Goal: Transaction & Acquisition: Purchase product/service

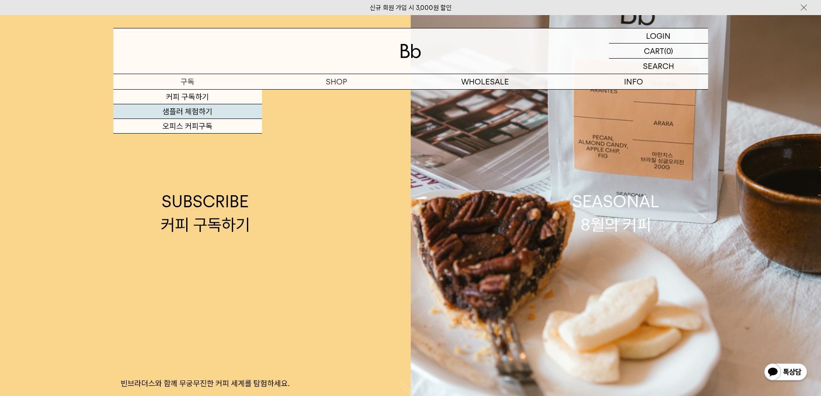
click at [196, 110] on link "샘플러 체험하기" at bounding box center [187, 111] width 149 height 15
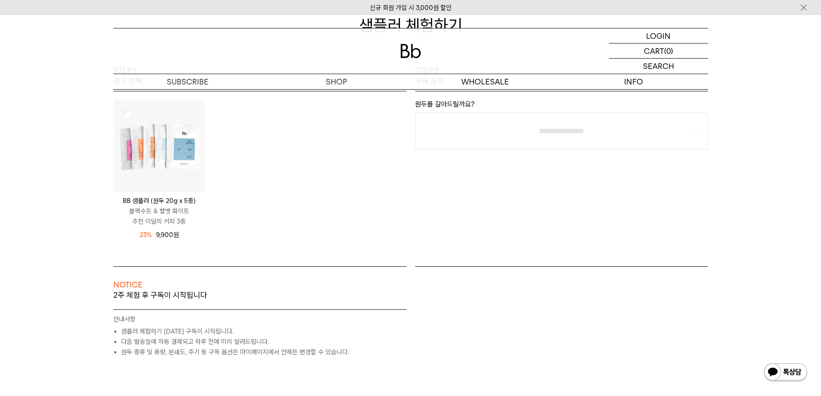
scroll to position [129, 0]
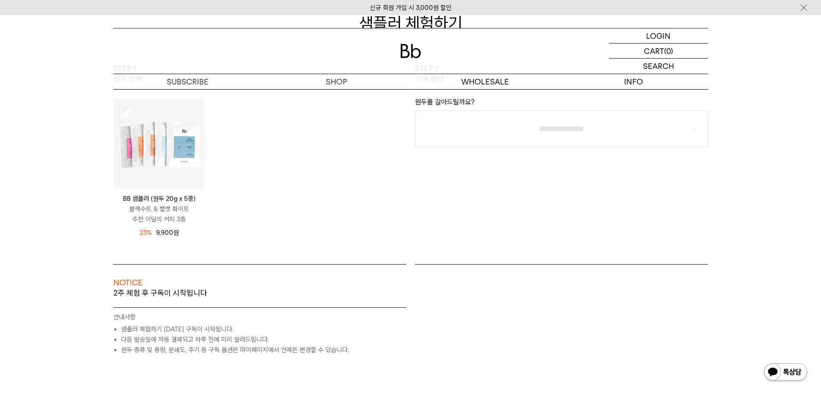
drag, startPoint x: 130, startPoint y: 209, endPoint x: 235, endPoint y: 221, distance: 105.8
click at [234, 221] on div "BB 샘플러 (원두 20g x 5종) 블랙수트 & 벨벳 화이트 추천 이달의 커피 3종 12,900 원 23%" at bounding box center [260, 172] width 302 height 149
click at [236, 221] on div "BB 샘플러 (원두 20g x 5종) 블랙수트 & 벨벳 화이트 추천 이달의 커피 3종 12,900 원 23%" at bounding box center [260, 172] width 302 height 149
drag, startPoint x: 210, startPoint y: 224, endPoint x: 126, endPoint y: 211, distance: 85.3
click at [126, 211] on div "BB 샘플러 (원두 20g x 5종) 블랙수트 & 벨벳 화이트 추천 이달의 커피 3종 12,900 원 23%" at bounding box center [260, 172] width 302 height 149
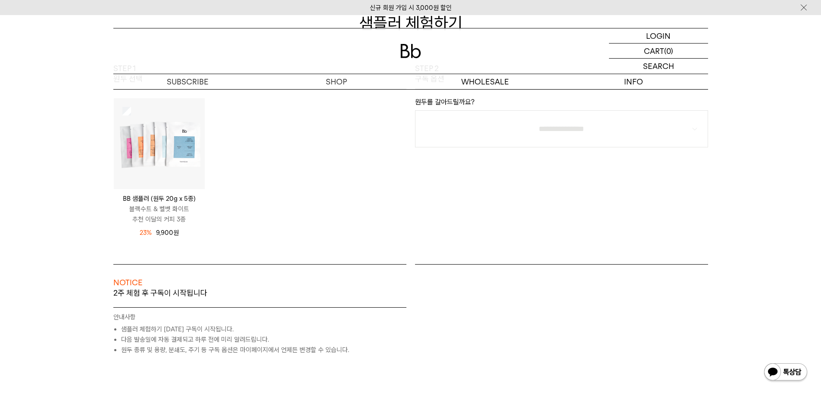
click at [157, 220] on p "블랙수트 & 벨벳 화이트 추천 이달의 커피 3종" at bounding box center [159, 214] width 91 height 21
click at [262, 217] on div "BB 샘플러 (원두 20g x 5종) 블랙수트 & 벨벳 화이트 추천 이달의 커피 3종 12,900 원 23%" at bounding box center [260, 172] width 302 height 149
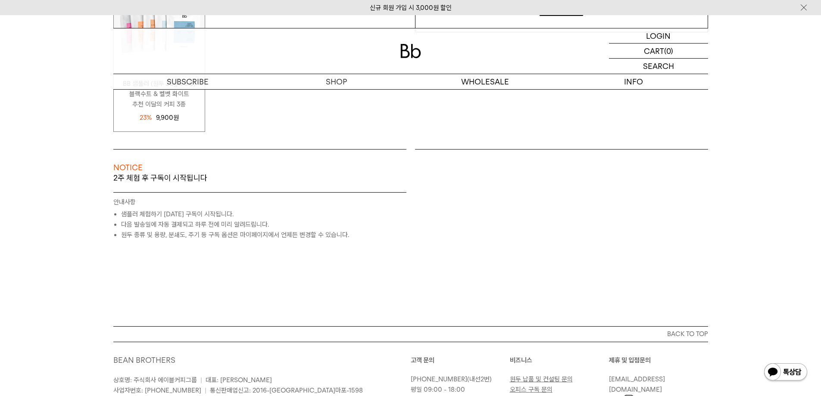
scroll to position [258, 0]
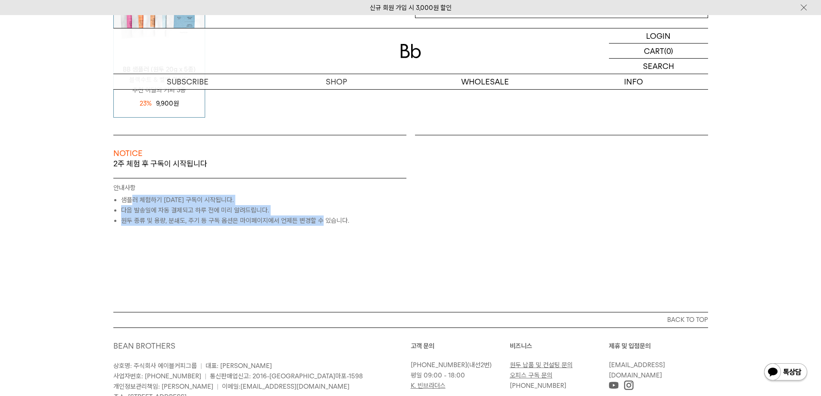
drag, startPoint x: 244, startPoint y: 214, endPoint x: 326, endPoint y: 222, distance: 82.2
click at [323, 222] on ul "샘플러 체험하기 2주 후 구독이 시작됩니다. 다음 발송일에 자동 결제되고 하루 전에 미리 알려드립니다. 원두 종류 및 용량, 분쇄도, 주기 등…" at bounding box center [259, 210] width 293 height 31
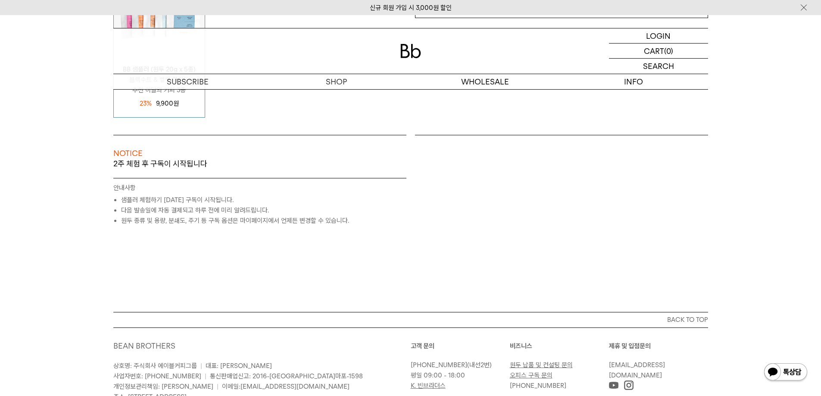
click at [326, 222] on li "원두 종류 및 용량, 분쇄도, 주기 등 구독 옵션은 마이페이지에서 언제든 변경할 수 있습니다." at bounding box center [263, 220] width 285 height 10
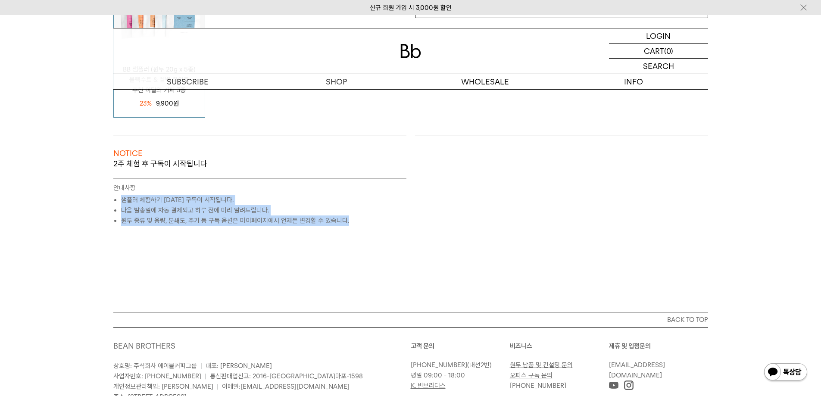
drag, startPoint x: 348, startPoint y: 223, endPoint x: 110, endPoint y: 195, distance: 240.3
click at [110, 195] on div "NOTICE 2주 체험 후 구독이 시작됩니다 원두 SEASONAL (매월 새로운 원두) 400G /" at bounding box center [260, 180] width 302 height 91
click at [211, 210] on li "다음 발송일에 자동 결제되고 하루 전에 미리 알려드립니다." at bounding box center [263, 210] width 285 height 10
drag, startPoint x: 138, startPoint y: 202, endPoint x: 333, endPoint y: 222, distance: 196.2
click at [331, 222] on ul "샘플러 체험하기 2주 후 구독이 시작됩니다. 다음 발송일에 자동 결제되고 하루 전에 미리 알려드립니다. 원두 종류 및 용량, 분쇄도, 주기 등…" at bounding box center [259, 210] width 293 height 31
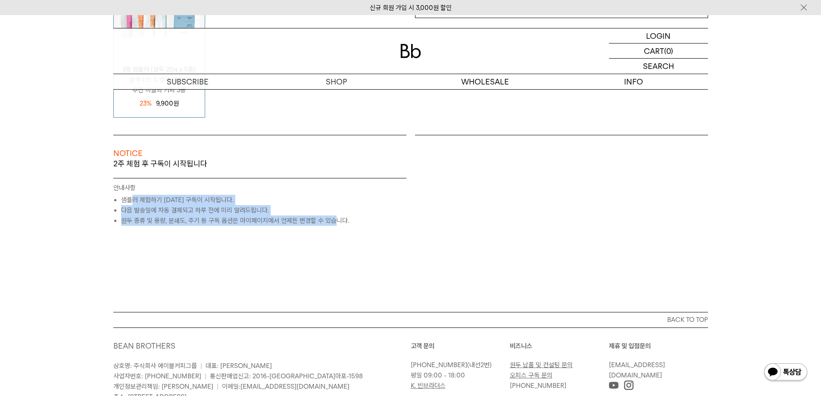
click at [333, 222] on li "원두 종류 및 용량, 분쇄도, 주기 등 구독 옵션은 마이페이지에서 언제든 변경할 수 있습니다." at bounding box center [263, 220] width 285 height 10
drag, startPoint x: 314, startPoint y: 220, endPoint x: 145, endPoint y: 200, distance: 170.9
click at [145, 200] on div "NOTICE 2주 체험 후 구독이 시작됩니다 원두 SEASONAL (매월 새로운 원두) 400G / 선택안함 구독 가격 36,000원" at bounding box center [410, 223] width 603 height 177
click at [145, 200] on li "샘플러 체험하기 2주 후 구독이 시작됩니다." at bounding box center [263, 200] width 285 height 10
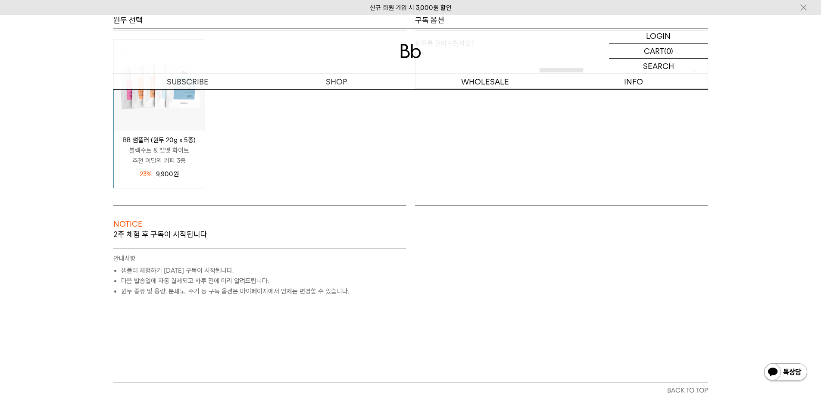
scroll to position [43, 0]
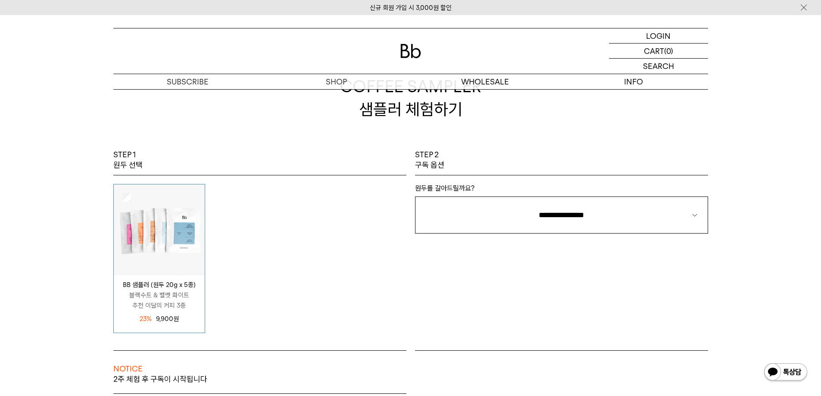
click at [170, 225] on img at bounding box center [159, 229] width 91 height 91
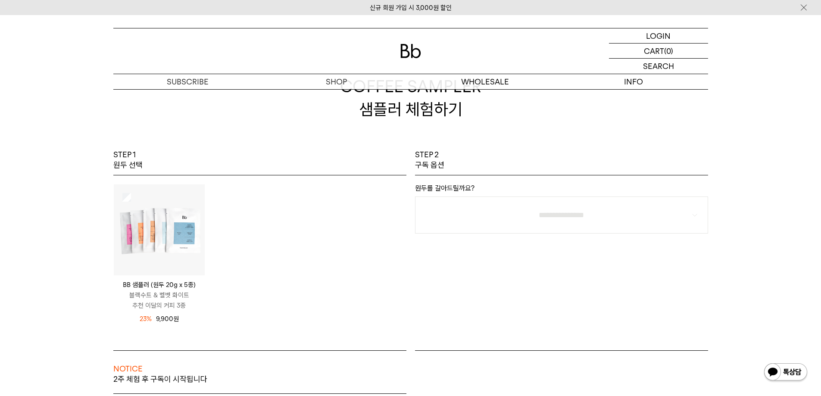
click at [155, 224] on img at bounding box center [159, 229] width 91 height 91
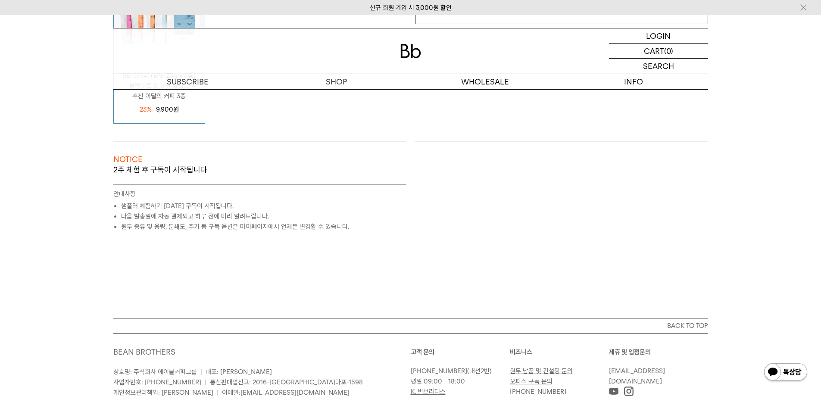
scroll to position [123, 0]
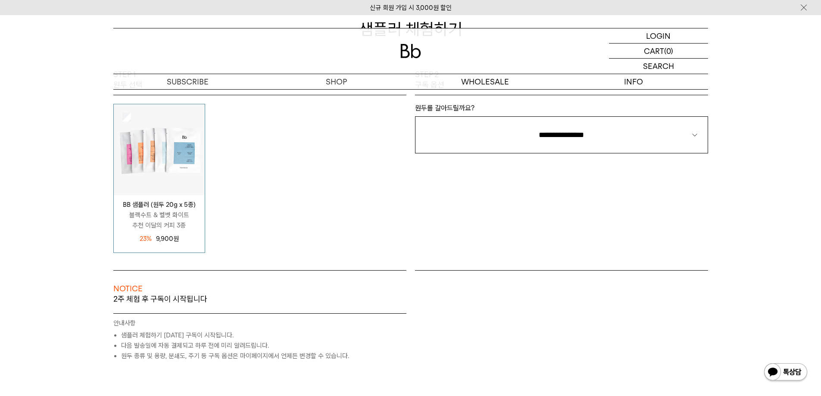
click at [0, 0] on p "구독" at bounding box center [0, 0] width 0 height 0
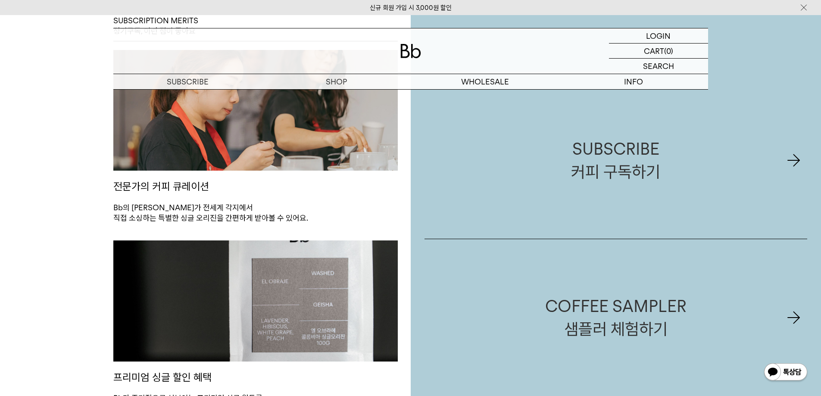
scroll to position [431, 0]
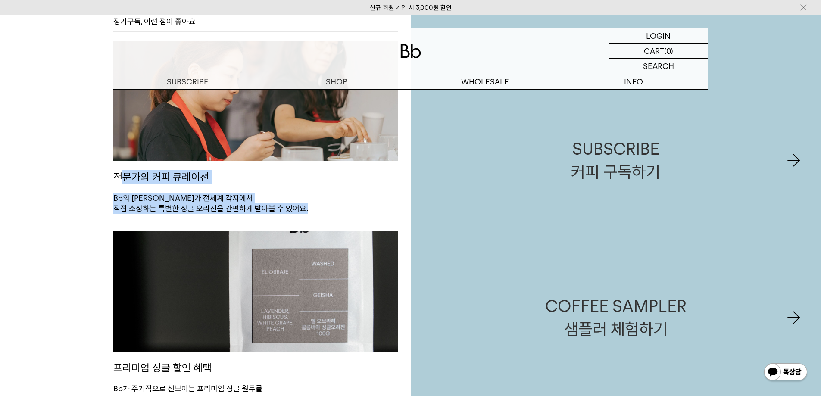
drag, startPoint x: 142, startPoint y: 180, endPoint x: 340, endPoint y: 211, distance: 200.5
click at [339, 211] on div "전문가의 커피 큐레이션 Bb의 그린빈 바이어가 전세계 각지에서 직접 소싱하는 특별한 싱글 오리진을 간편하게 받아볼 수 있어요." at bounding box center [255, 135] width 284 height 191
click at [340, 211] on p "Bb의 그린빈 바이어가 전세계 각지에서 직접 소싱하는 특별한 싱글 오리진을 간편하게 받아볼 수 있어요." at bounding box center [255, 203] width 284 height 21
drag, startPoint x: 294, startPoint y: 209, endPoint x: 164, endPoint y: 183, distance: 132.2
click at [164, 183] on div "전문가의 커피 큐레이션 Bb의 그린빈 바이어가 전세계 각지에서 직접 소싱하는 특별한 싱글 오리진을 간편하게 받아볼 수 있어요." at bounding box center [255, 135] width 284 height 191
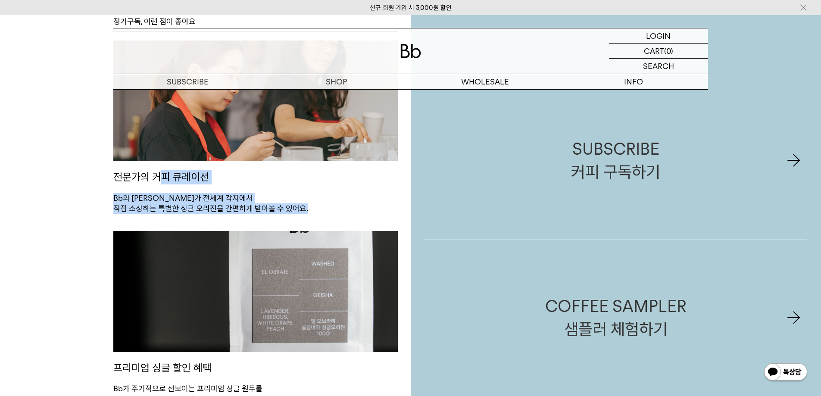
click at [164, 183] on p "전문가의 커피 큐레이션" at bounding box center [255, 177] width 284 height 32
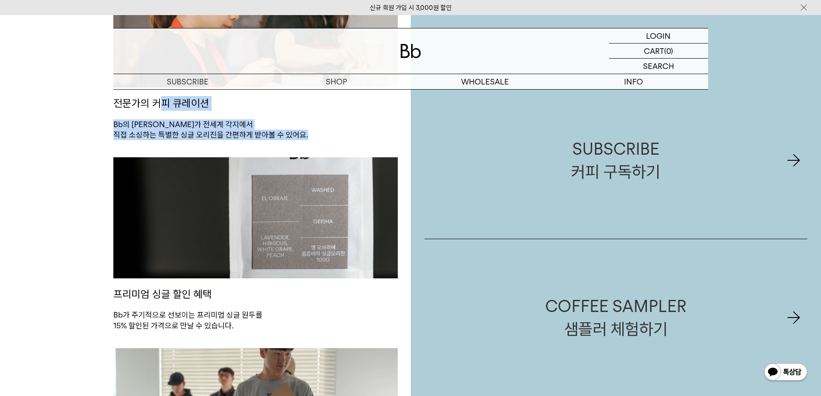
scroll to position [560, 0]
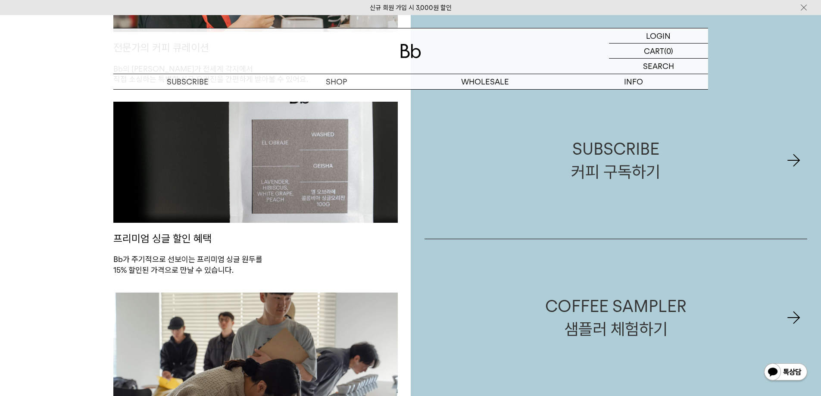
click at [234, 264] on p "Bb가 주기적으로 선보이는 프리미엄 싱글 원두를 15% 할인된 가격으로 만날 수 있습니다." at bounding box center [255, 264] width 284 height 21
drag, startPoint x: 199, startPoint y: 242, endPoint x: 302, endPoint y: 278, distance: 108.4
click at [300, 278] on div "프리미엄 싱글 할인 혜택 Bb가 주기적으로 선보이는 프리미엄 싱글 원두를 15% 할인된 가격으로 만날 수 있습니다." at bounding box center [255, 197] width 284 height 191
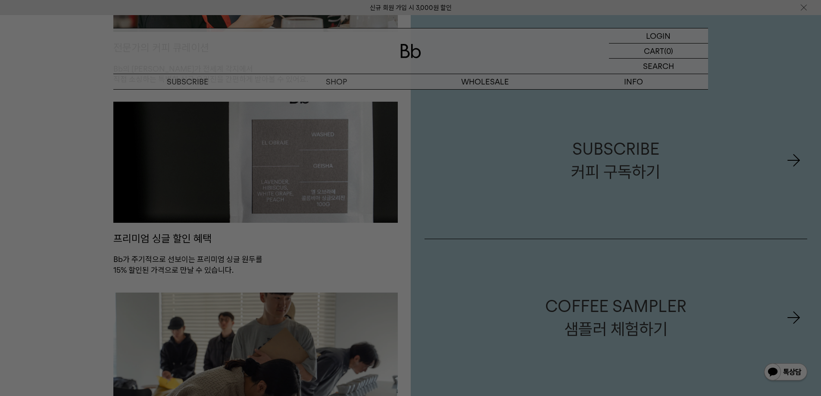
click at [302, 278] on div at bounding box center [410, 198] width 821 height 396
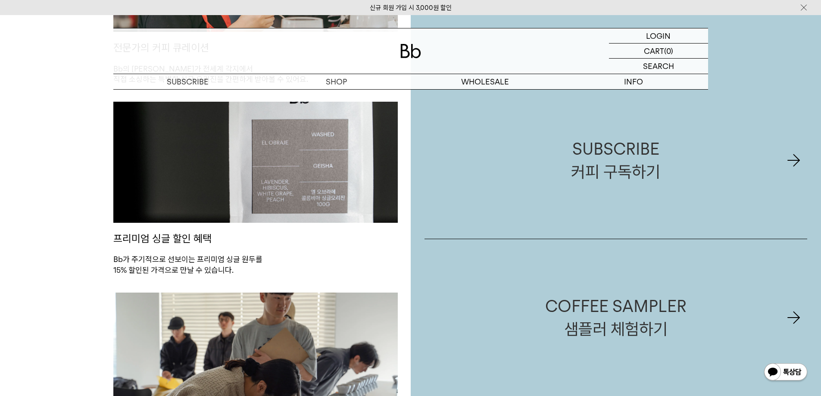
click at [255, 268] on p "Bb가 주기적으로 선보이는 프리미엄 싱글 원두를 15% 할인된 가격으로 만날 수 있습니다." at bounding box center [255, 264] width 284 height 21
click at [297, 213] on img at bounding box center [255, 162] width 284 height 121
click at [292, 246] on p "프리미엄 싱글 할인 혜택" at bounding box center [255, 239] width 284 height 32
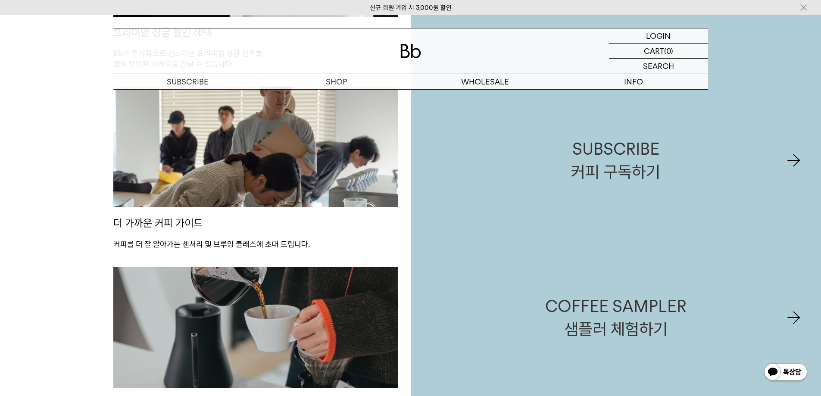
scroll to position [775, 0]
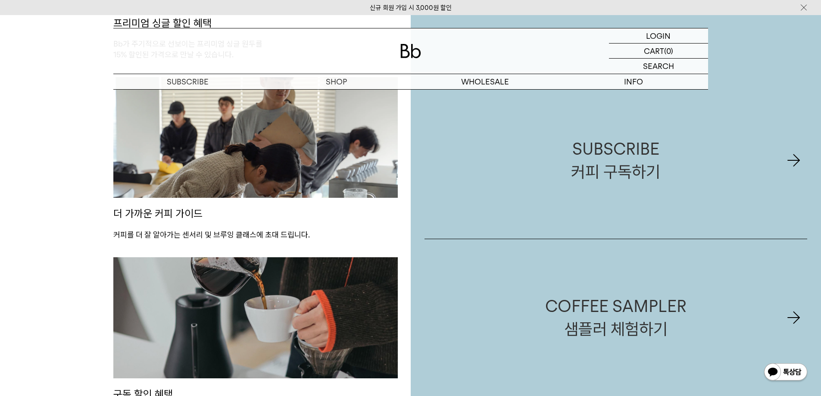
click at [286, 183] on img at bounding box center [255, 137] width 284 height 121
drag, startPoint x: 186, startPoint y: 218, endPoint x: 306, endPoint y: 240, distance: 121.7
click at [292, 238] on div "더 가까운 커피 가이드 커피를 더 잘 알아가는 센서리 및 브루잉 클래스에 초대 드립니다." at bounding box center [255, 167] width 284 height 180
click at [306, 240] on p "커피를 더 잘 알아가는 센서리 및 브루잉 클래스에 초대 드립니다." at bounding box center [255, 235] width 284 height 10
drag, startPoint x: 310, startPoint y: 239, endPoint x: 241, endPoint y: 236, distance: 68.5
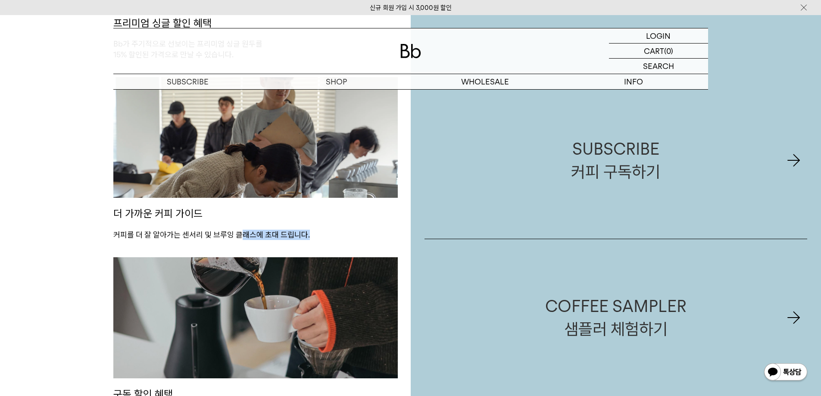
click at [241, 236] on p "커피를 더 잘 알아가는 센서리 및 브루잉 클래스에 초대 드립니다." at bounding box center [255, 235] width 284 height 10
drag, startPoint x: 205, startPoint y: 236, endPoint x: 333, endPoint y: 235, distance: 127.5
click at [333, 235] on p "커피를 더 잘 알아가는 센서리 및 브루잉 클래스에 초대 드립니다." at bounding box center [255, 235] width 284 height 10
click at [333, 234] on p "커피를 더 잘 알아가는 센서리 및 브루잉 클래스에 초대 드립니다." at bounding box center [255, 235] width 284 height 10
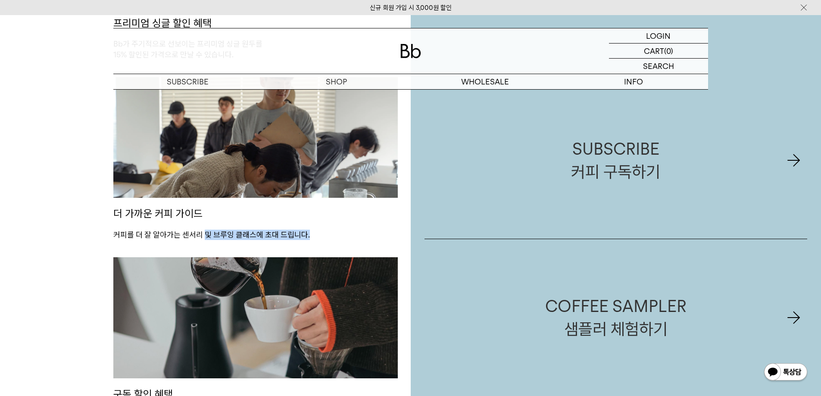
click at [296, 234] on p "커피를 더 잘 알아가는 센서리 및 브루잉 클래스에 초대 드립니다." at bounding box center [255, 235] width 284 height 10
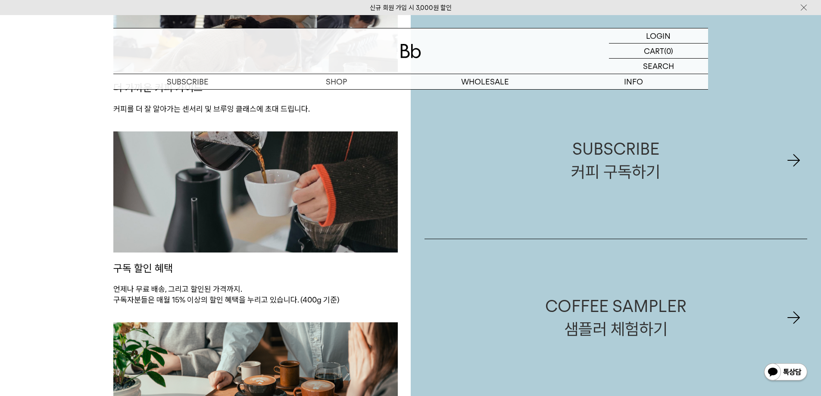
scroll to position [905, 0]
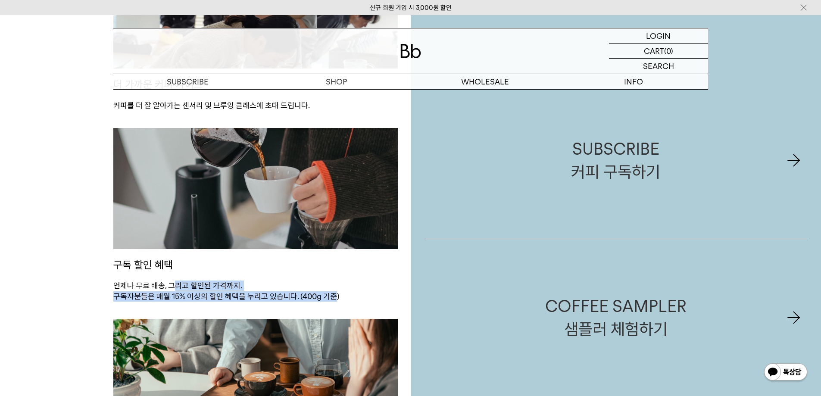
drag, startPoint x: 171, startPoint y: 288, endPoint x: 335, endPoint y: 297, distance: 163.5
click at [335, 297] on p "언제나 무료 배송, 그리고 할인된 가격까지. 구독자분들은 매월 15% 이상의 할인 혜택을 누리고 있습니다. (400g 기준)" at bounding box center [255, 290] width 284 height 21
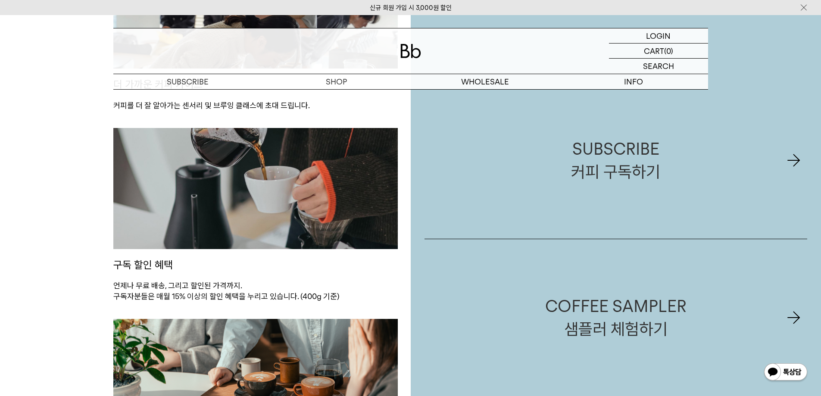
click at [345, 297] on p "언제나 무료 배송, 그리고 할인된 가격까지. 구독자분들은 매월 15% 이상의 할인 혜택을 누리고 있습니다. (400g 기준)" at bounding box center [255, 290] width 284 height 21
drag, startPoint x: 336, startPoint y: 297, endPoint x: 277, endPoint y: 292, distance: 58.3
click at [277, 292] on p "언제나 무료 배송, 그리고 할인된 가격까지. 구독자분들은 매월 15% 이상의 할인 혜택을 누리고 있습니다. (400g 기준)" at bounding box center [255, 290] width 284 height 21
drag, startPoint x: 257, startPoint y: 294, endPoint x: 360, endPoint y: 295, distance: 102.9
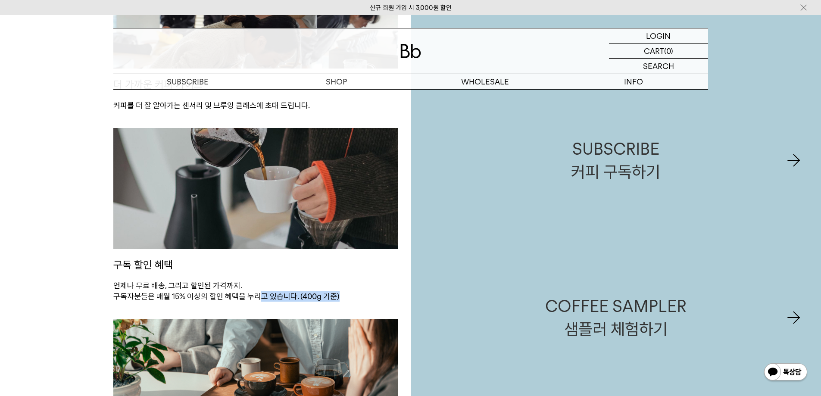
click at [360, 295] on p "언제나 무료 배송, 그리고 할인된 가격까지. 구독자분들은 매월 15% 이상의 할인 혜택을 누리고 있습니다. (400g 기준)" at bounding box center [255, 290] width 284 height 21
drag, startPoint x: 333, startPoint y: 296, endPoint x: 178, endPoint y: 287, distance: 155.8
click at [178, 287] on p "언제나 무료 배송, 그리고 할인된 가격까지. 구독자분들은 매월 15% 이상의 할인 혜택을 누리고 있습니다. (400g 기준)" at bounding box center [255, 290] width 284 height 21
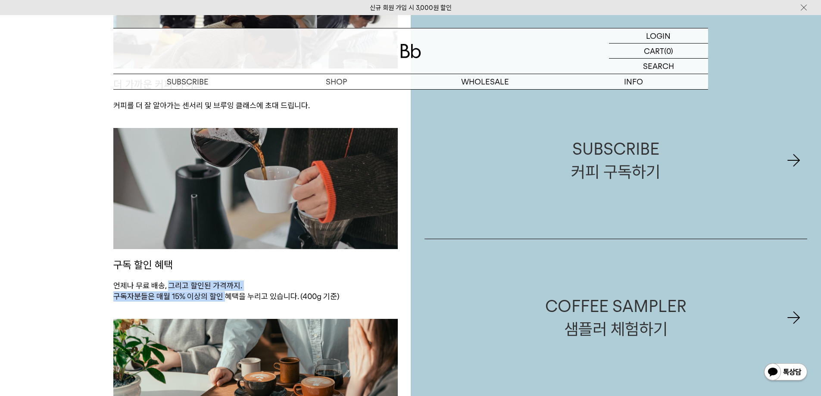
drag, startPoint x: 166, startPoint y: 288, endPoint x: 223, endPoint y: 296, distance: 57.1
click at [223, 296] on p "언제나 무료 배송, 그리고 할인된 가격까지. 구독자분들은 매월 15% 이상의 할인 혜택을 누리고 있습니다. (400g 기준)" at bounding box center [255, 290] width 284 height 21
click at [224, 296] on p "언제나 무료 배송, 그리고 할인된 가격까지. 구독자분들은 매월 15% 이상의 할인 혜택을 누리고 있습니다. (400g 기준)" at bounding box center [255, 290] width 284 height 21
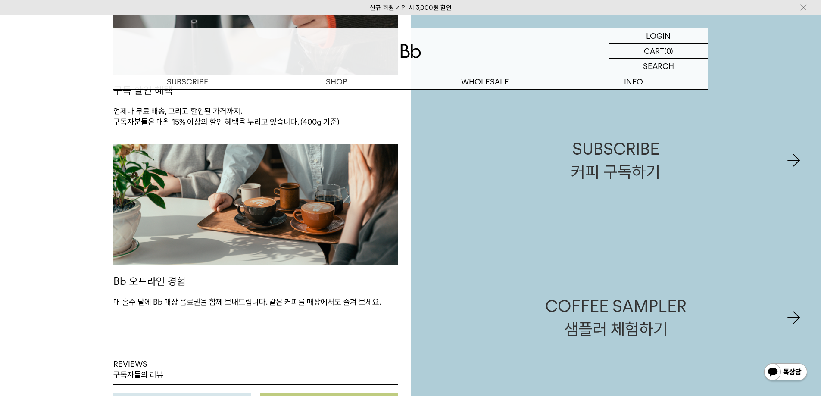
scroll to position [1120, 0]
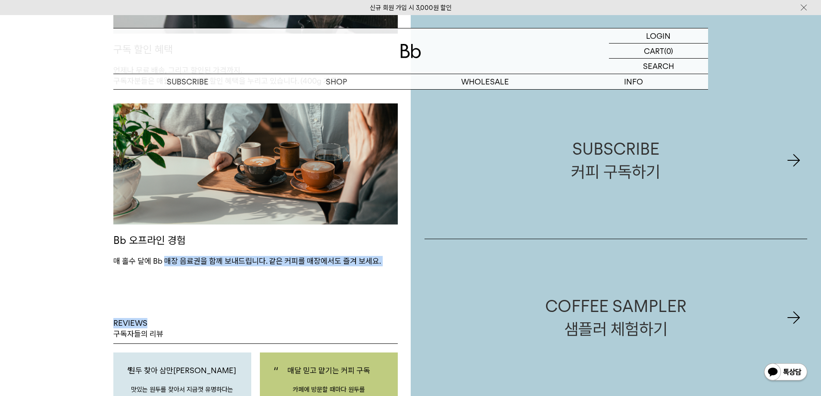
drag, startPoint x: 164, startPoint y: 261, endPoint x: 371, endPoint y: 267, distance: 207.3
click at [371, 267] on div "SUBSCRIPTION MERITS 정기구독, 이런 점이 좋아요 전문가의 커피 큐레이션 Bb의 그린빈 바이어가 전세계 각지에서 직접 소싱하는 …" at bounding box center [255, 262] width 310 height 1943
drag, startPoint x: 361, startPoint y: 261, endPoint x: 215, endPoint y: 261, distance: 146.0
click at [215, 261] on p "매 홀수 달에 Bb 매장 음료권을 함께 보내드립니다. 같은 커피를 매장에서도 즐겨 보세요." at bounding box center [255, 261] width 284 height 10
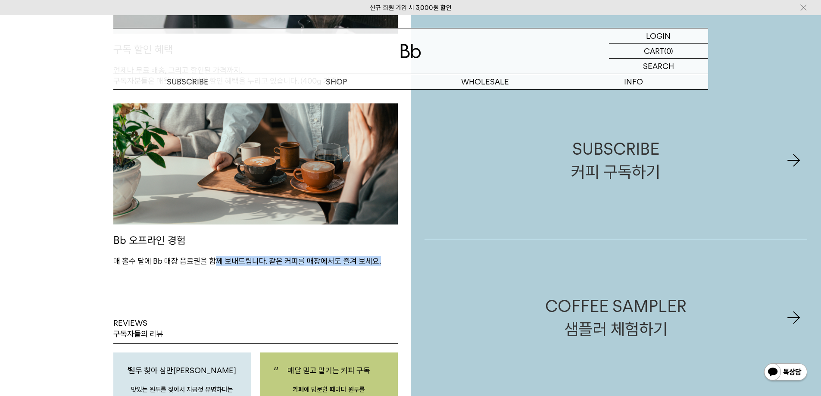
click at [215, 261] on p "매 홀수 달에 Bb 매장 음료권을 함께 보내드립니다. 같은 커피를 매장에서도 즐겨 보세요." at bounding box center [255, 261] width 284 height 10
drag, startPoint x: 196, startPoint y: 263, endPoint x: 279, endPoint y: 260, distance: 83.2
click at [279, 260] on p "매 홀수 달에 Bb 매장 음료권을 함께 보내드립니다. 같은 커피를 매장에서도 즐겨 보세요." at bounding box center [255, 261] width 284 height 10
click at [279, 259] on p "매 홀수 달에 Bb 매장 음료권을 함께 보내드립니다. 같은 커피를 매장에서도 즐겨 보세요." at bounding box center [255, 261] width 284 height 10
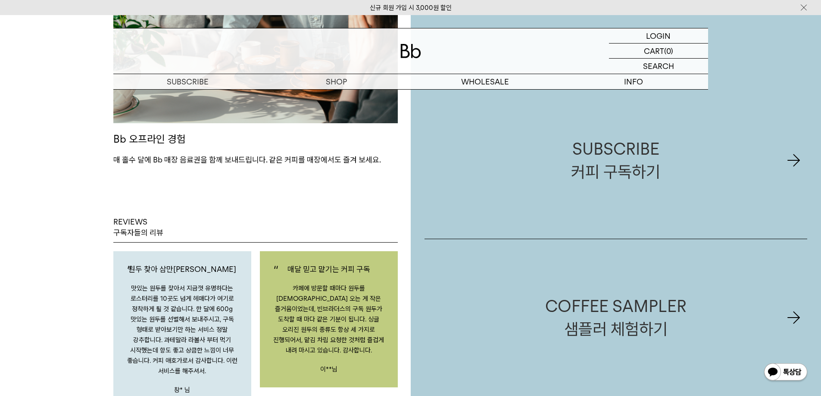
scroll to position [1249, 0]
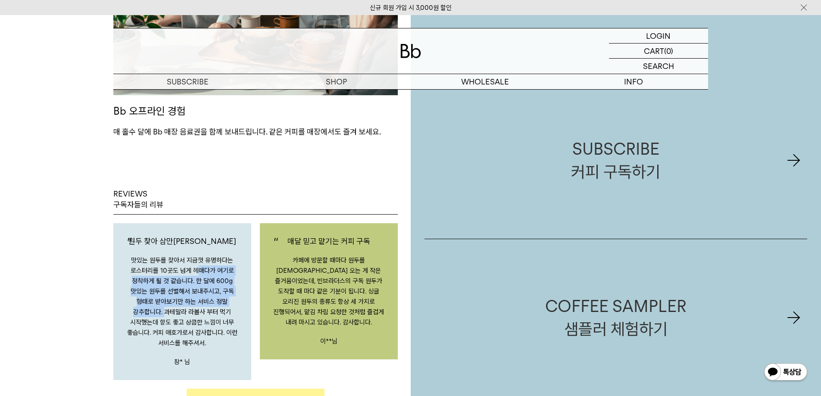
drag, startPoint x: 166, startPoint y: 271, endPoint x: 217, endPoint y: 293, distance: 54.8
click at [214, 292] on p "맛있는 원두를 찾아서 지금껏 유명하다는 로스터리를 10곳도 넘게 헤매다가 여기로 정착하게 될 것 같습니다. 한 달에 600g 맛있는 원두를 선…" at bounding box center [182, 301] width 112 height 93
click at [217, 293] on p "맛있는 원두를 찾아서 지금껏 유명하다는 로스터리를 10곳도 넘게 헤매다가 여기로 정착하게 될 것 같습니다. 한 달에 600g 맛있는 원두를 선…" at bounding box center [182, 301] width 112 height 93
drag, startPoint x: 218, startPoint y: 334, endPoint x: 129, endPoint y: 261, distance: 116.0
click at [129, 261] on p "맛있는 원두를 찾아서 지금껏 유명하다는 로스터리를 10곳도 넘게 헤매다가 여기로 정착하게 될 것 같습니다. 한 달에 600g 맛있는 원두를 선…" at bounding box center [182, 301] width 112 height 93
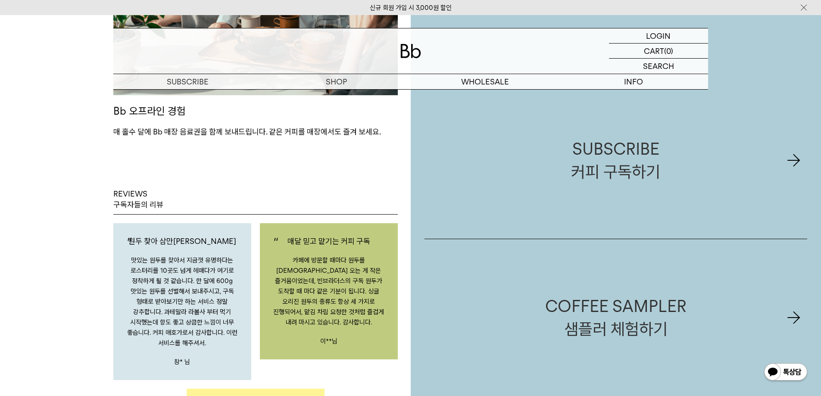
click at [167, 295] on p "맛있는 원두를 찾아서 지금껏 유명하다는 로스터리를 10곳도 넘게 헤매다가 여기로 정착하게 될 것 같습니다. 한 달에 600g 맛있는 원두를 선…" at bounding box center [182, 301] width 112 height 93
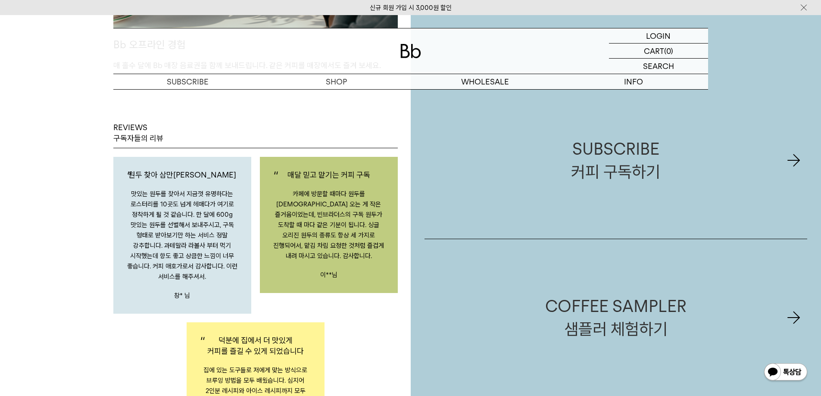
scroll to position [1335, 0]
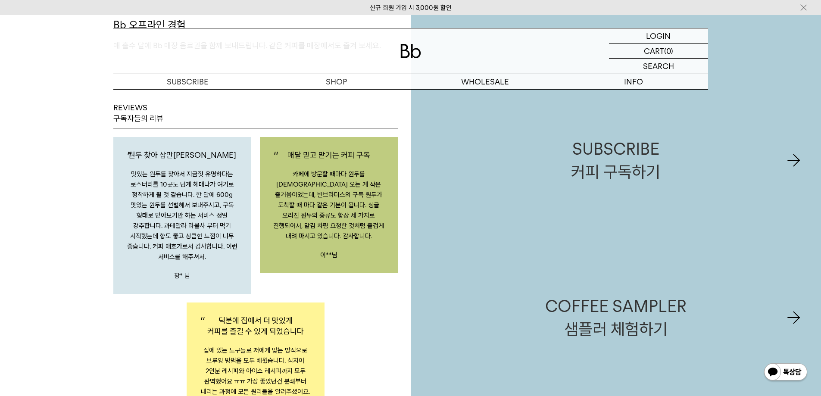
drag, startPoint x: 154, startPoint y: 216, endPoint x: 243, endPoint y: 261, distance: 99.8
click at [242, 261] on div "원두 찾아 삼만리 맛있는 원두를 찾아서 지금껏 유명하다는 로스터리를 10곳도 넘게 헤매다가 여기로 정착하게 될 것 같습니다. 한 달에 600g…" at bounding box center [182, 215] width 138 height 157
click at [243, 261] on div "원두 찾아 삼만리 맛있는 원두를 찾아서 지금껏 유명하다는 로스터리를 10곳도 넘게 헤매다가 여기로 정착하게 될 것 같습니다. 한 달에 600g…" at bounding box center [182, 215] width 138 height 157
drag, startPoint x: 221, startPoint y: 272, endPoint x: 141, endPoint y: 213, distance: 98.8
click at [141, 213] on div "원두 찾아 삼만리 맛있는 원두를 찾아서 지금껏 유명하다는 로스터리를 10곳도 넘게 헤매다가 여기로 정착하게 될 것 같습니다. 한 달에 600g…" at bounding box center [182, 215] width 138 height 157
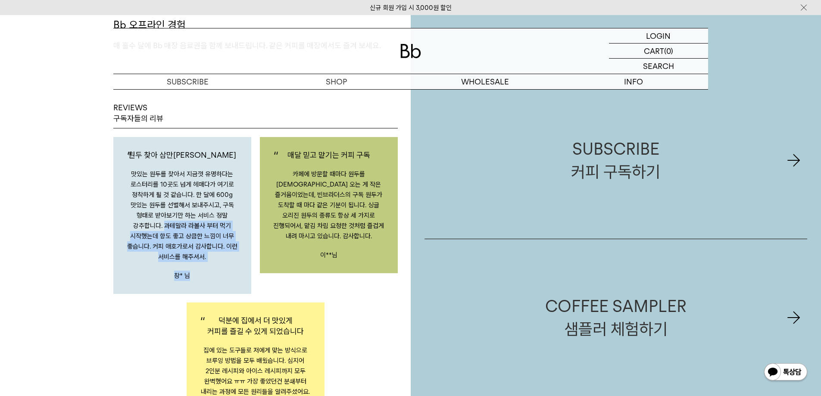
click at [141, 213] on p "맛있는 원두를 찾아서 지금껏 유명하다는 로스터리를 10곳도 넘게 헤매다가 여기로 정착하게 될 것 같습니다. 한 달에 600g 맛있는 원두를 선…" at bounding box center [182, 215] width 112 height 93
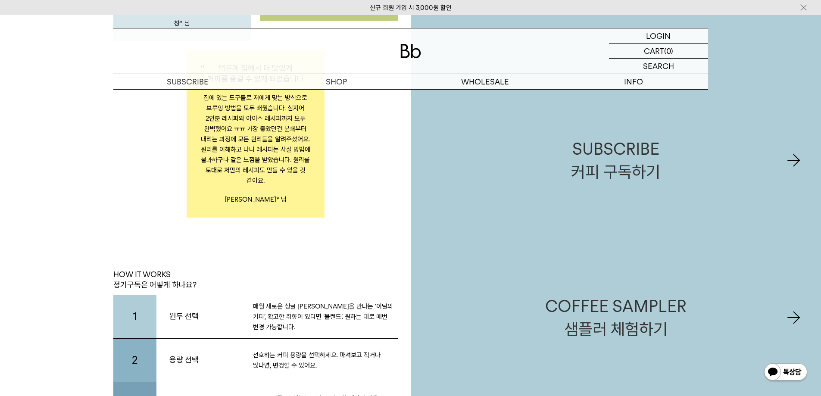
scroll to position [1723, 0]
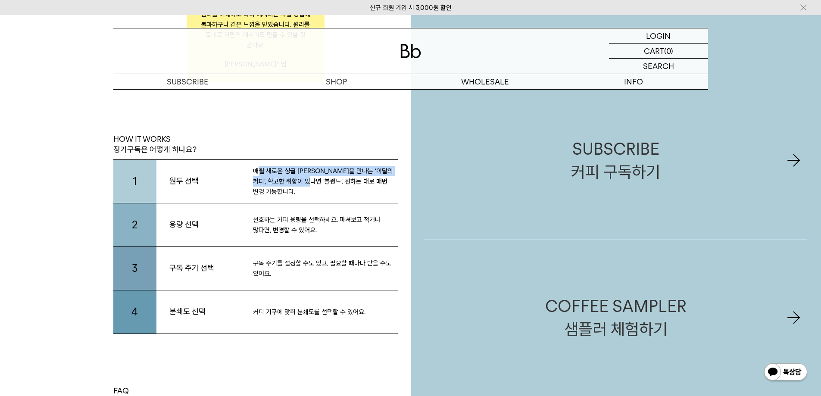
drag, startPoint x: 257, startPoint y: 176, endPoint x: 323, endPoint y: 192, distance: 67.8
click at [317, 191] on p "매월 새로운 싱글 오리진을 만나는 ‘이달의 커피’, 확고한 취향이 있다면 ‘블렌드’. 원하는 대로 매번 변경 가능합니다." at bounding box center [325, 181] width 145 height 31
click at [323, 192] on div "원두 선택 매월 새로운 싱글 오리진을 만나는 ‘이달의 커피’, 확고한 취향이 있다면 ‘블렌드’. 원하는 대로 매번 변경 가능합니다." at bounding box center [276, 181] width 241 height 43
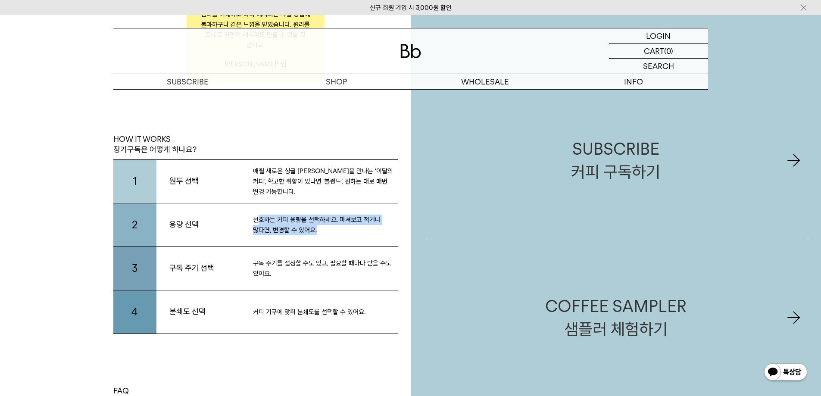
drag, startPoint x: 260, startPoint y: 216, endPoint x: 318, endPoint y: 236, distance: 61.4
click at [317, 236] on div "용량 선택 선호하는 커피 용량을 선택하세요. 마셔보고 적거나 많다면, 변경할 수 있어요." at bounding box center [276, 224] width 241 height 43
click at [318, 236] on div "용량 선택 선호하는 커피 용량을 선택하세요. 마셔보고 적거나 많다면, 변경할 수 있어요." at bounding box center [276, 224] width 241 height 43
drag, startPoint x: 328, startPoint y: 238, endPoint x: 251, endPoint y: 217, distance: 80.1
click at [251, 217] on div "용량 선택 선호하는 커피 용량을 선택하세요. 마셔보고 적거나 많다면, 변경할 수 있어요." at bounding box center [276, 224] width 241 height 43
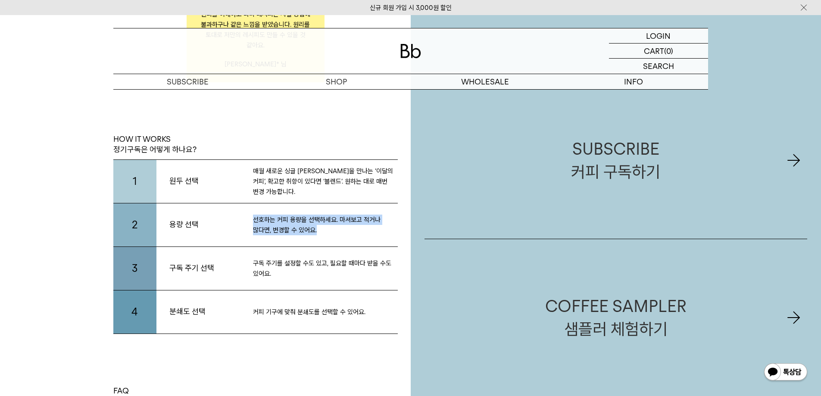
click at [251, 217] on div "용량 선택 선호하는 커피 용량을 선택하세요. 마셔보고 적거나 많다면, 변경할 수 있어요." at bounding box center [276, 224] width 241 height 43
drag, startPoint x: 244, startPoint y: 220, endPoint x: 359, endPoint y: 236, distance: 116.2
click at [357, 236] on div "용량 선택 선호하는 커피 용량을 선택하세요. 마셔보고 적거나 많다면, 변경할 수 있어요." at bounding box center [276, 224] width 241 height 43
click at [359, 236] on div "용량 선택 선호하는 커피 용량을 선택하세요. 마셔보고 적거나 많다면, 변경할 수 있어요." at bounding box center [276, 224] width 241 height 43
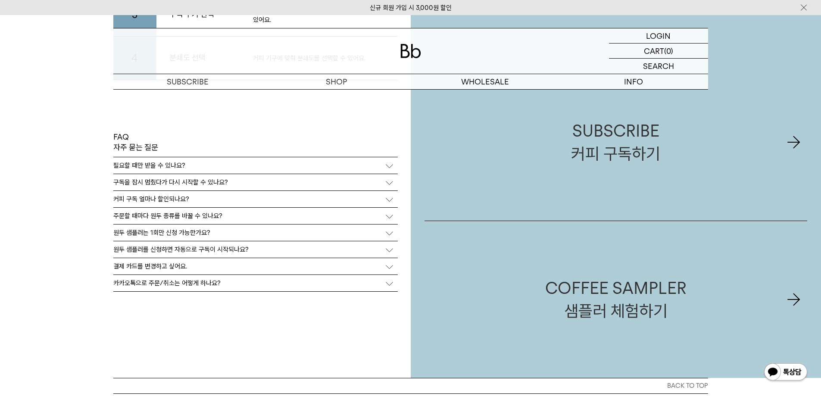
scroll to position [1981, 0]
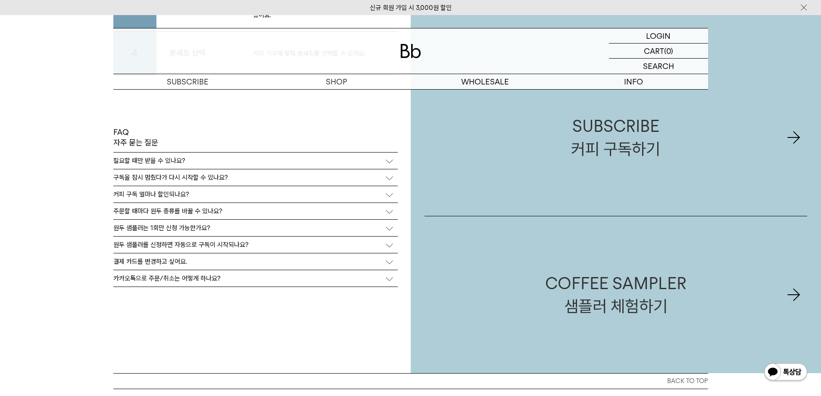
click at [205, 228] on p "원두 샘플러는 1회만 신청 가능한가요?" at bounding box center [161, 228] width 97 height 8
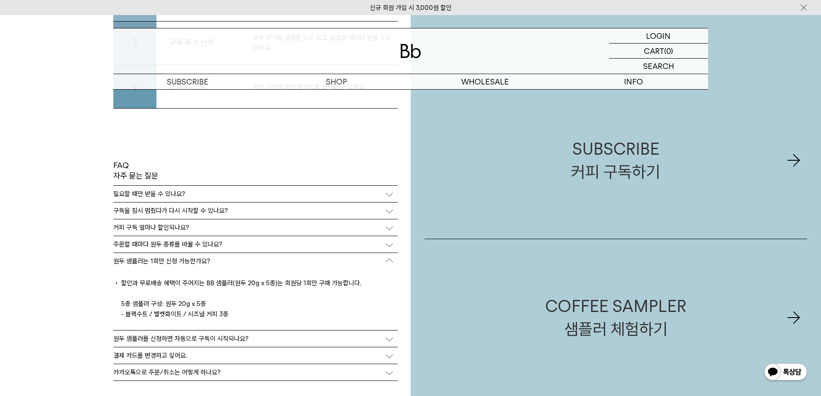
scroll to position [1939, 0]
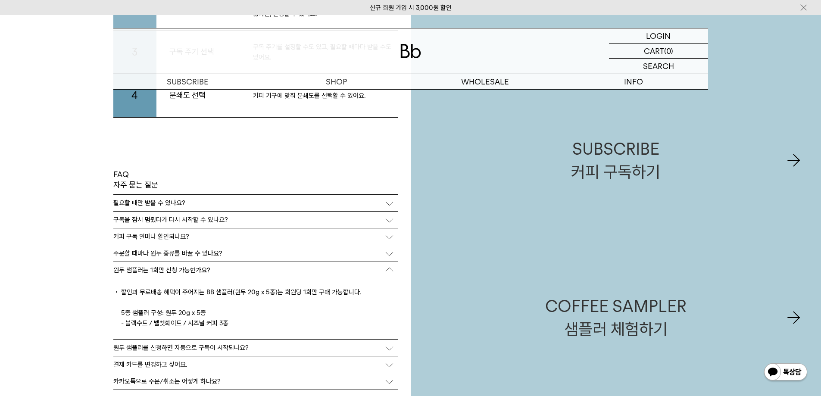
click at [196, 268] on p "원두 샘플러는 1회만 신청 가능한가요?" at bounding box center [161, 270] width 97 height 8
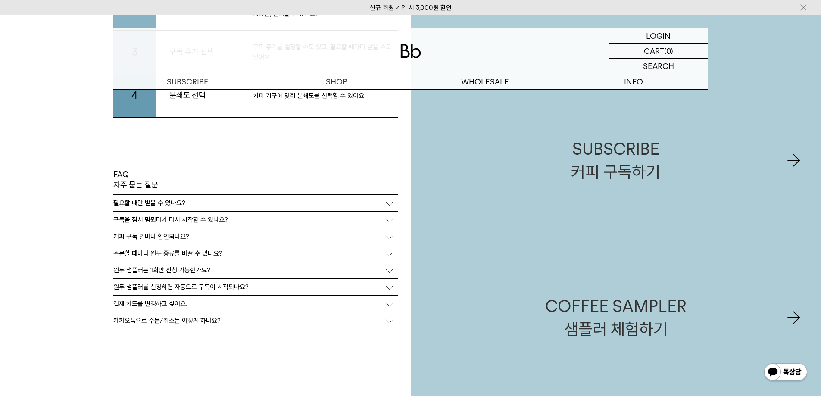
click at [201, 286] on p "원두 샘플러를 신청하면 자동으로 구독이 시작되나요?" at bounding box center [180, 287] width 135 height 8
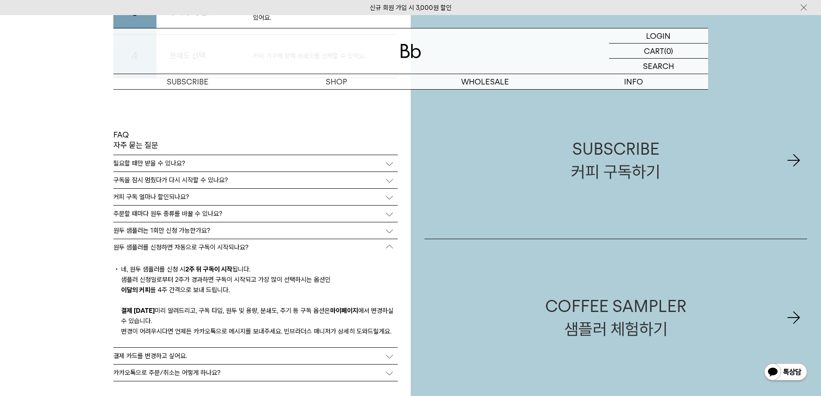
scroll to position [1982, 0]
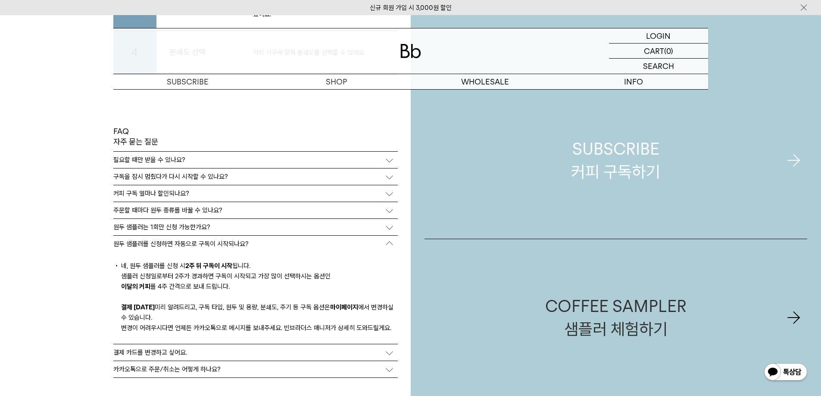
click at [622, 162] on div "SUBSCRIBE 커피 구독하기" at bounding box center [615, 160] width 89 height 46
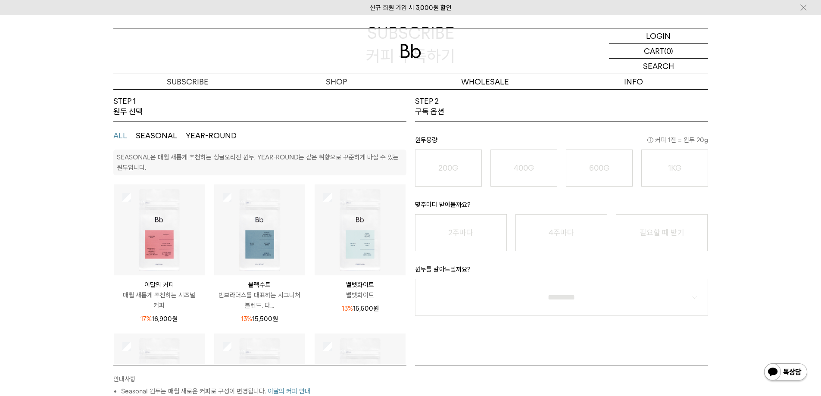
scroll to position [86, 0]
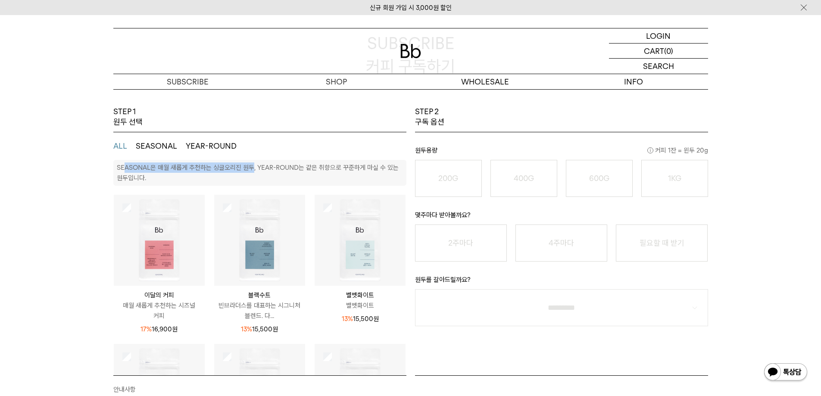
drag, startPoint x: 245, startPoint y: 168, endPoint x: 264, endPoint y: 170, distance: 19.5
click at [257, 170] on p "SEASONAL은 매월 새롭게 추천하는 싱글오리진 원두, YEAR-ROUND는 같은 취향으로 꾸준하게 마실 수 있는 원두입니다." at bounding box center [258, 173] width 282 height 18
click at [264, 170] on p "SEASONAL은 매월 새롭게 추천하는 싱글오리진 원두, YEAR-ROUND는 같은 취향으로 꾸준하게 마실 수 있는 원두입니다." at bounding box center [258, 173] width 282 height 18
click at [147, 227] on img at bounding box center [159, 240] width 91 height 91
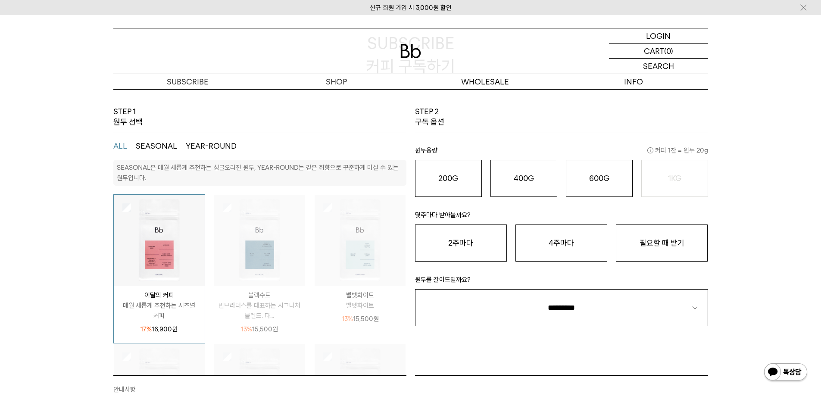
click at [155, 224] on img at bounding box center [159, 240] width 91 height 91
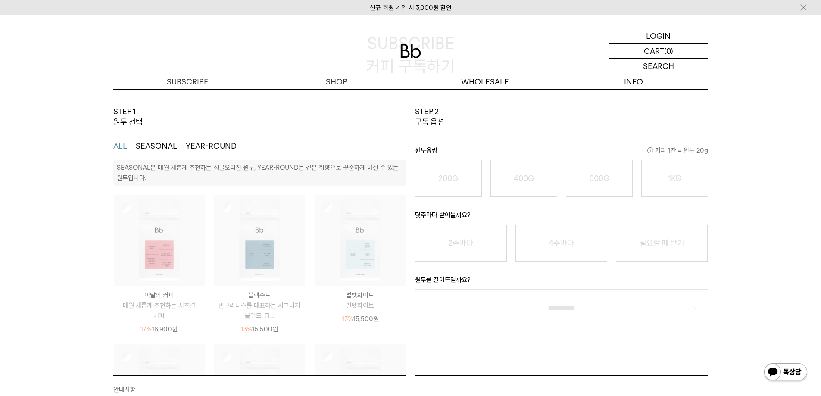
click at [168, 229] on img at bounding box center [159, 240] width 91 height 91
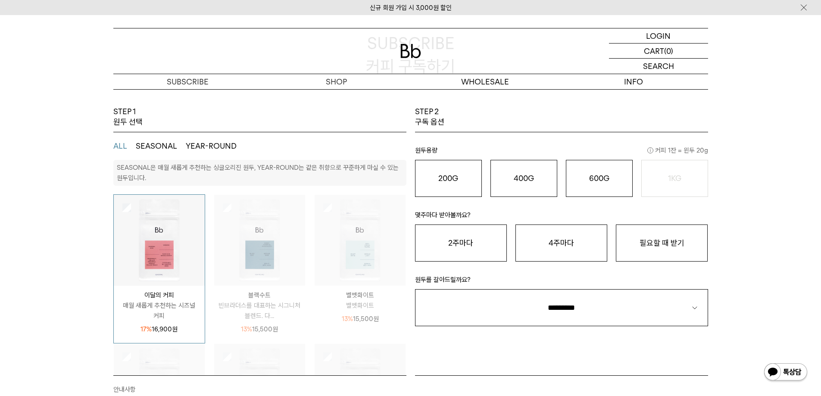
click at [175, 225] on img at bounding box center [159, 240] width 91 height 91
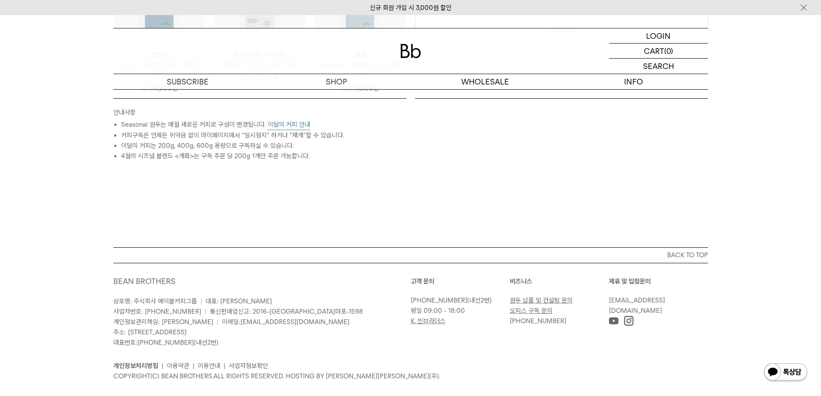
scroll to position [379, 0]
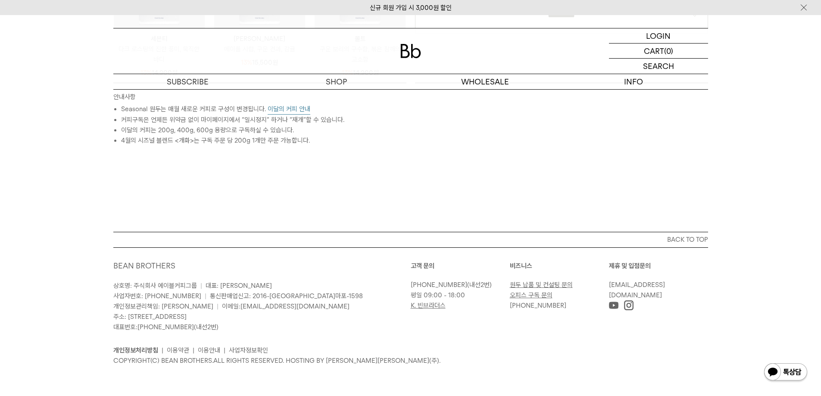
click at [277, 111] on button "이달의 커피 안내" at bounding box center [288, 109] width 43 height 11
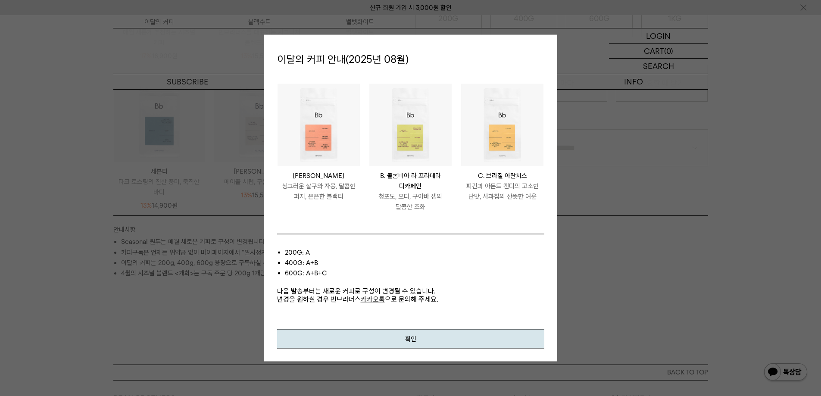
scroll to position [249, 0]
drag, startPoint x: 293, startPoint y: 289, endPoint x: 337, endPoint y: 294, distance: 43.8
click at [337, 294] on p "다음 발송부터는 새로운 커피로 구성이 변경될 수 있습니다. 변경을 원하실 경우 빈브라더스 카카오톡 으로 문의해 주세요." at bounding box center [410, 290] width 267 height 25
drag, startPoint x: 307, startPoint y: 292, endPoint x: 328, endPoint y: 302, distance: 23.3
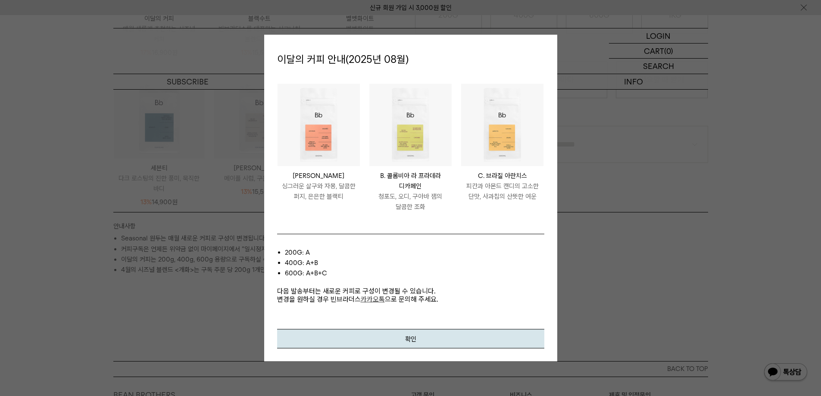
click at [328, 302] on p "다음 발송부터는 새로운 커피로 구성이 변경될 수 있습니다. 변경을 원하실 경우 빈브라더스 카카오톡 으로 문의해 주세요." at bounding box center [410, 290] width 267 height 25
drag, startPoint x: 327, startPoint y: 289, endPoint x: 330, endPoint y: 302, distance: 12.8
click at [330, 302] on p "다음 발송부터는 새로운 커피로 구성이 변경될 수 있습니다. 변경을 원하실 경우 빈브라더스 카카오톡 으로 문의해 주세요." at bounding box center [410, 290] width 267 height 25
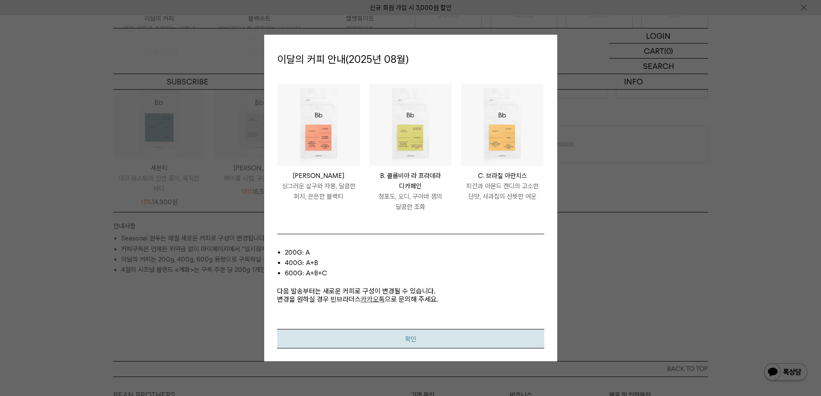
click at [396, 339] on button "확인" at bounding box center [410, 338] width 267 height 19
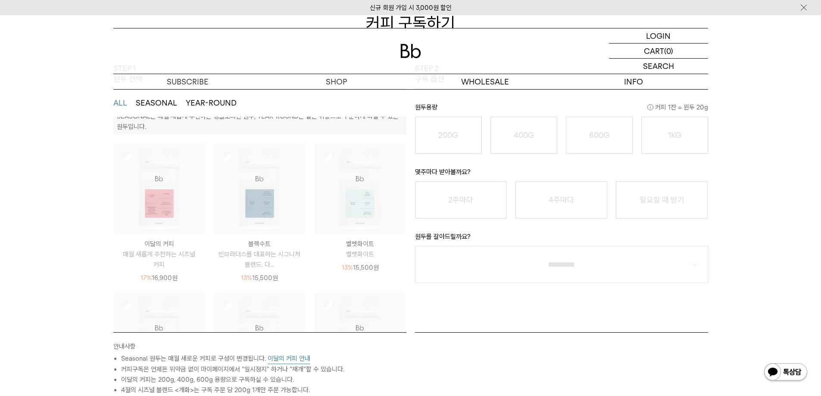
scroll to position [0, 0]
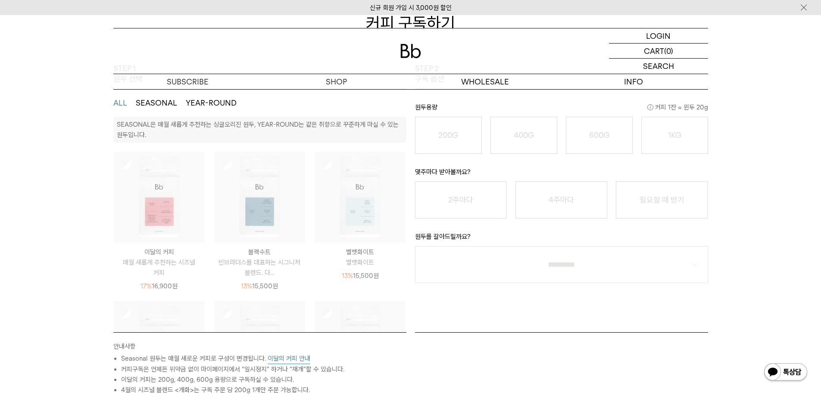
click at [166, 202] on img at bounding box center [159, 197] width 91 height 91
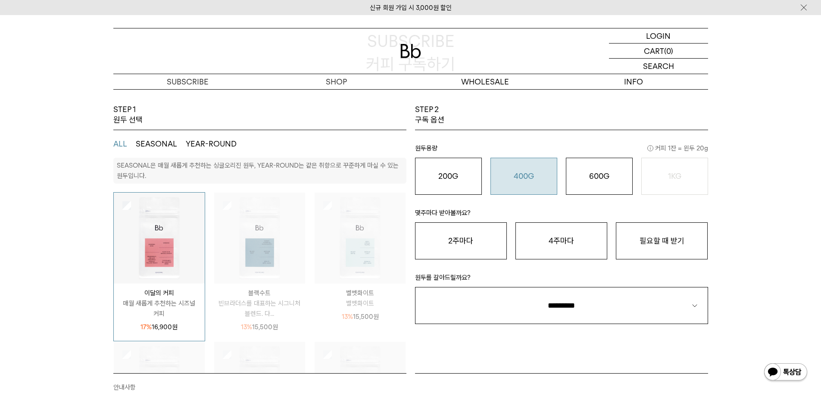
scroll to position [86, 0]
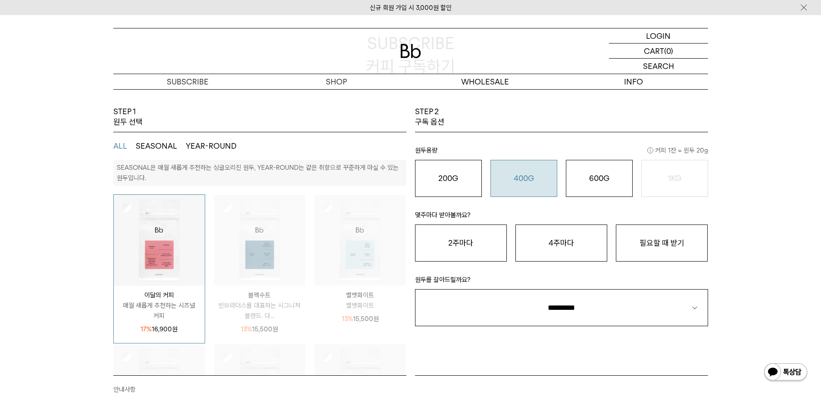
click at [517, 184] on button "400G 31,000 원" at bounding box center [523, 178] width 67 height 37
click at [470, 250] on button "2주마다" at bounding box center [461, 242] width 92 height 37
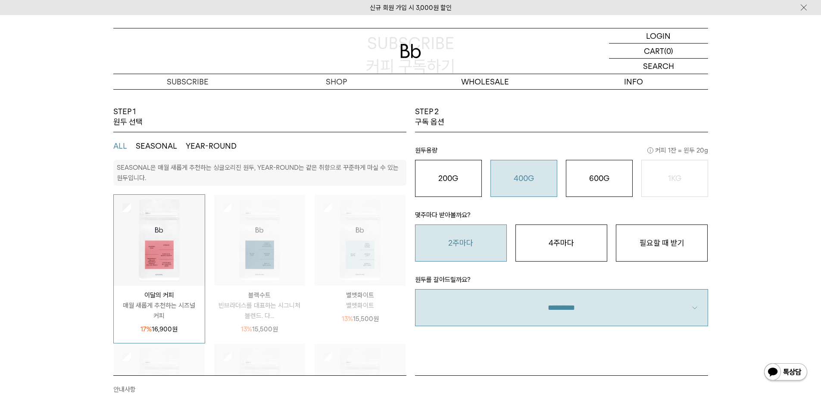
click at [607, 316] on select "**********" at bounding box center [561, 307] width 293 height 37
select select "**"
click at [415, 289] on select "**********" at bounding box center [561, 307] width 293 height 37
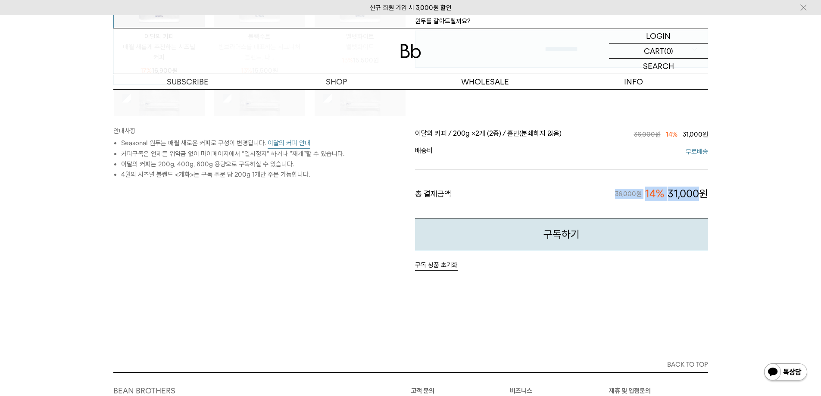
drag, startPoint x: 697, startPoint y: 198, endPoint x: 609, endPoint y: 197, distance: 88.3
click at [609, 197] on span "36,000원 14% 31,000원" at bounding box center [579, 194] width 257 height 15
click at [640, 215] on li "총 결제금액 36,000원 14% 31,000원" at bounding box center [561, 194] width 293 height 50
drag, startPoint x: 617, startPoint y: 203, endPoint x: 731, endPoint y: 205, distance: 114.2
click at [730, 205] on div "STEP 1 원두 선택 ALL SEASONAL YEAR-ROUND SEASONAL은 매월 새롭게 추천하는 싱글오리진 원두, YEAR-ROUND…" at bounding box center [410, 102] width 821 height 509
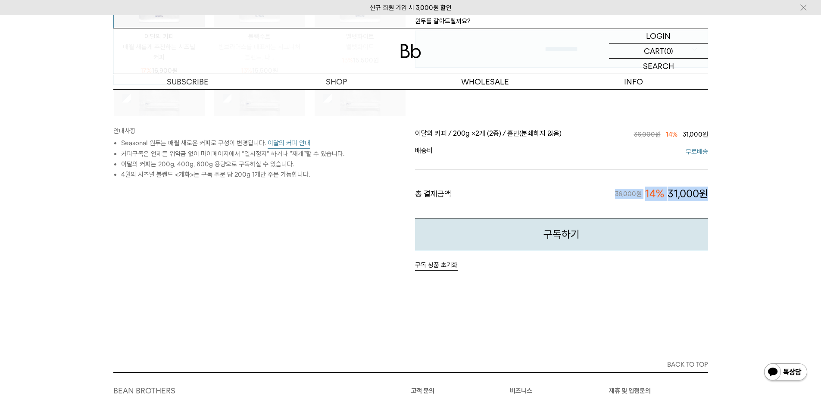
click at [731, 205] on div "STEP 1 원두 선택 ALL SEASONAL YEAR-ROUND SEASONAL은 매월 새롭게 추천하는 싱글오리진 원두, YEAR-ROUND…" at bounding box center [410, 102] width 821 height 509
drag, startPoint x: 626, startPoint y: 199, endPoint x: 572, endPoint y: 198, distance: 54.3
click at [572, 198] on span "36,000원 14% 31,000원" at bounding box center [579, 194] width 257 height 15
drag, startPoint x: 622, startPoint y: 202, endPoint x: 728, endPoint y: 204, distance: 105.5
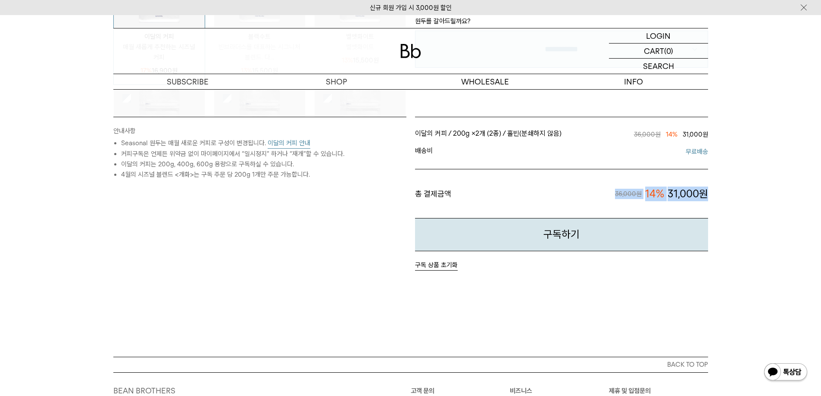
click at [728, 204] on div "STEP 1 원두 선택 ALL SEASONAL YEAR-ROUND SEASONAL은 매월 새롭게 추천하는 싱글오리진 원두, YEAR-ROUND…" at bounding box center [410, 102] width 821 height 509
drag, startPoint x: 707, startPoint y: 203, endPoint x: 645, endPoint y: 199, distance: 62.1
click at [645, 199] on div "이달의 커피 / 200g × 2개 (2종) / 홀빈(분쇄하지 않음) / 2주마다 36,000원 14% 31,000원 이달의 커피 / 200g …" at bounding box center [561, 194] width 302 height 154
click at [645, 199] on span "14%" at bounding box center [654, 194] width 19 height 15
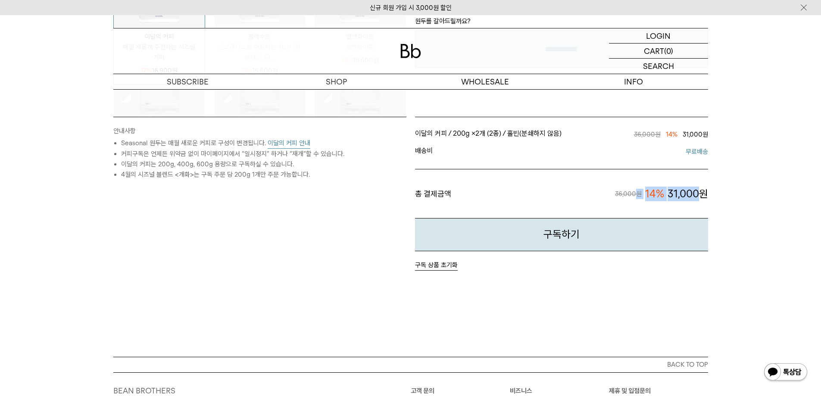
drag, startPoint x: 634, startPoint y: 203, endPoint x: 703, endPoint y: 204, distance: 68.9
click at [703, 201] on span "36,000원 14% 31,000원" at bounding box center [579, 194] width 257 height 15
click at [703, 201] on span "31,000원" at bounding box center [687, 194] width 40 height 15
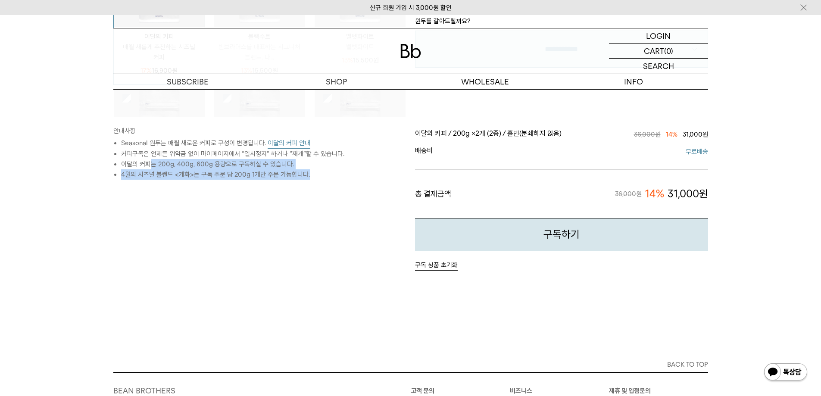
drag, startPoint x: 152, startPoint y: 163, endPoint x: 317, endPoint y: 173, distance: 165.2
click at [317, 173] on ul "Seasonal 원두는 매월 새로운 커피로 구성이 변경됩니다. 이달의 커피 안내 커피구독은 언제든 위약금 없이 마이페이지에서 “일시정지” 하거…" at bounding box center [259, 159] width 293 height 42
click at [317, 173] on li "4월의 시즈널 블렌드 <개화>는 구독 주문 당 200g 1개만 주문 가능합니다." at bounding box center [263, 174] width 285 height 10
drag, startPoint x: 248, startPoint y: 167, endPoint x: 121, endPoint y: 152, distance: 128.0
click at [121, 152] on ul "Seasonal 원두는 매월 새로운 커피로 구성이 변경됩니다. 이달의 커피 안내 커피구독은 언제든 위약금 없이 마이페이지에서 “일시정지” 하거…" at bounding box center [259, 159] width 293 height 42
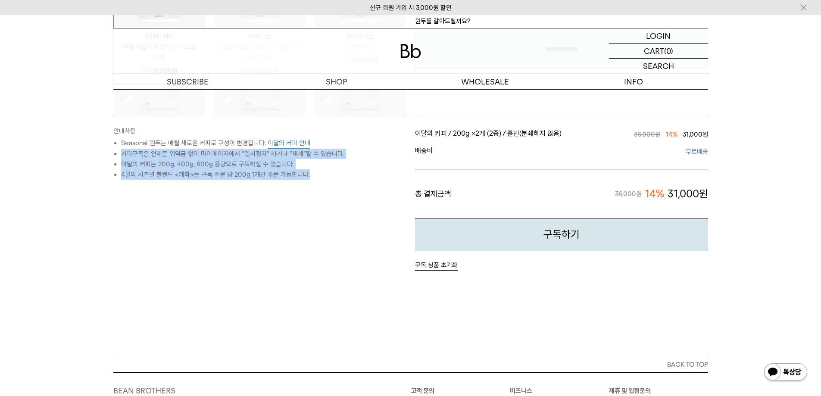
click at [229, 172] on li "4월의 시즈널 블렌드 <개화>는 구독 주문 당 200g 1개만 주문 가능합니다." at bounding box center [263, 174] width 285 height 10
drag, startPoint x: 245, startPoint y: 156, endPoint x: 329, endPoint y: 177, distance: 86.5
click at [329, 177] on ul "Seasonal 원두는 매월 새로운 커피로 구성이 변경됩니다. 이달의 커피 안내 커피구독은 언제든 위약금 없이 마이페이지에서 “일시정지” 하거…" at bounding box center [259, 159] width 293 height 42
click at [329, 177] on li "4월의 시즈널 블렌드 <개화>는 구독 주문 당 200g 1개만 주문 가능합니다." at bounding box center [263, 174] width 285 height 10
drag, startPoint x: 323, startPoint y: 175, endPoint x: 274, endPoint y: 158, distance: 51.1
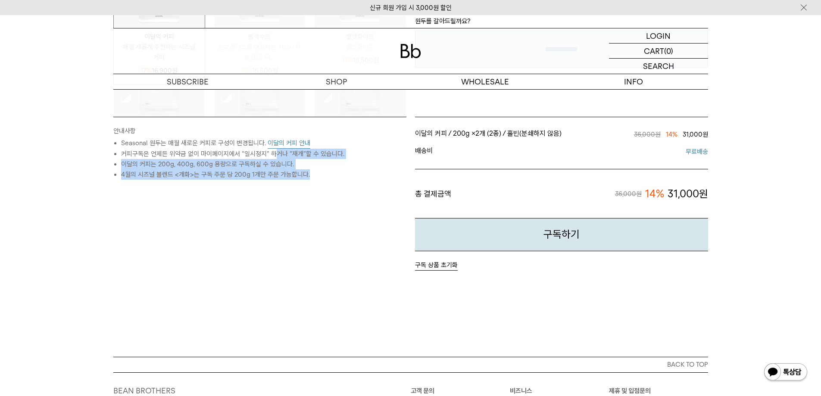
click at [274, 158] on ul "Seasonal 원두는 매월 새로운 커피로 구성이 변경됩니다. 이달의 커피 안내 커피구독은 언제든 위약금 없이 마이페이지에서 “일시정지” 하거…" at bounding box center [259, 159] width 293 height 42
click at [274, 158] on li "커피구독은 언제든 위약금 없이 마이페이지에서 “일시정지” 하거나 “재개”할 수 있습니다." at bounding box center [263, 154] width 285 height 10
drag, startPoint x: 298, startPoint y: 157, endPoint x: 311, endPoint y: 178, distance: 25.1
click at [311, 178] on ul "Seasonal 원두는 매월 새로운 커피로 구성이 변경됩니다. 이달의 커피 안내 커피구독은 언제든 위약금 없이 마이페이지에서 “일시정지” 하거…" at bounding box center [259, 159] width 293 height 42
click at [311, 178] on li "4월의 시즈널 블렌드 <개화>는 구독 주문 당 200g 1개만 주문 가능합니다." at bounding box center [263, 174] width 285 height 10
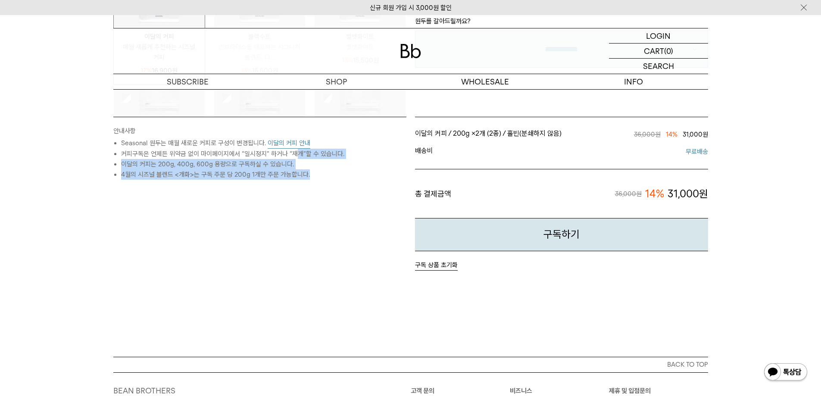
drag, startPoint x: 309, startPoint y: 179, endPoint x: 296, endPoint y: 159, distance: 24.0
click at [296, 159] on ul "Seasonal 원두는 매월 새로운 커피로 구성이 변경됩니다. 이달의 커피 안내 커피구독은 언제든 위약금 없이 마이페이지에서 “일시정지” 하거…" at bounding box center [259, 159] width 293 height 42
click at [296, 158] on li "커피구독은 언제든 위약금 없이 마이페이지에서 “일시정지” 하거나 “재개”할 수 있습니다." at bounding box center [263, 154] width 285 height 10
click at [340, 236] on div "안내사항 Seasonal 원두는 매월 새로운 커피로 구성이 변경됩니다. 이달의 커피 안내 커피구독은 언제든 위약금 없이 마이페이지에서 “일시정…" at bounding box center [260, 194] width 302 height 154
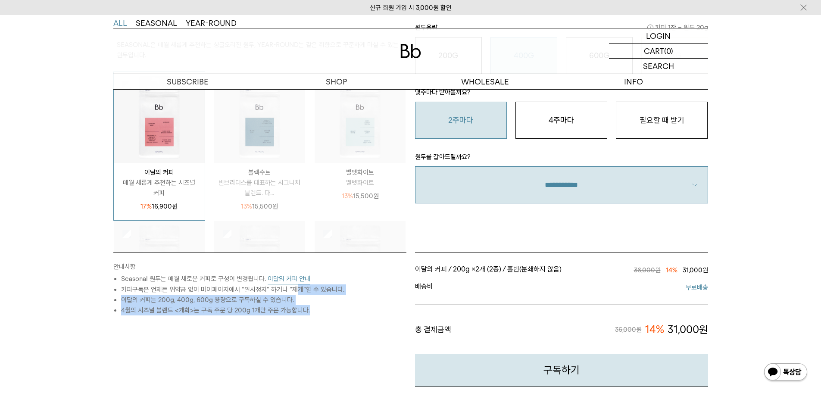
scroll to position [215, 0]
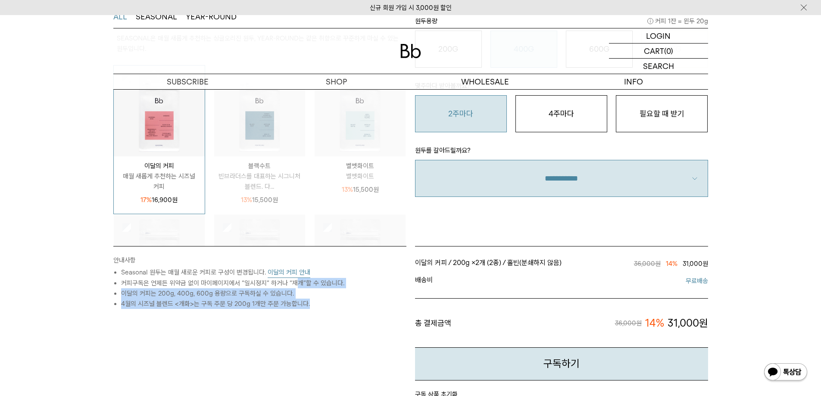
click at [330, 317] on div "안내사항 Seasonal 원두는 매월 새로운 커피로 구성이 변경됩니다. 이달의 커피 안내 커피구독은 언제든 위약금 없이 마이페이지에서 “일시정…" at bounding box center [260, 323] width 302 height 154
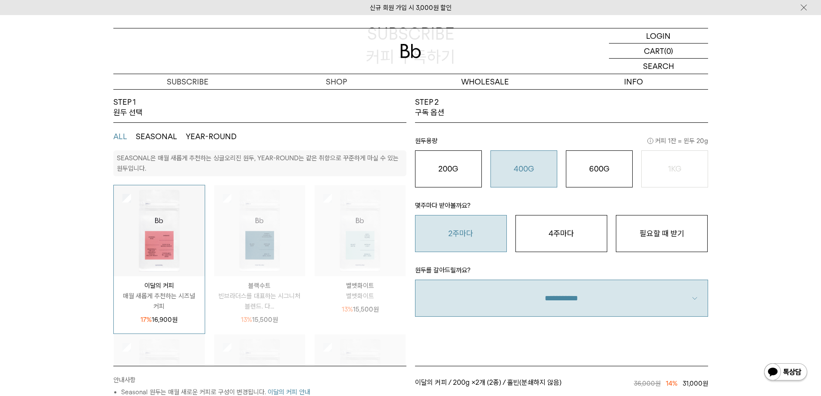
scroll to position [86, 0]
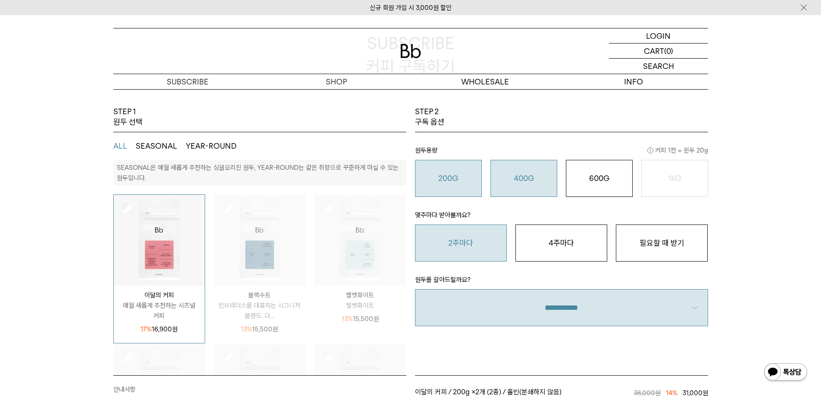
click at [464, 194] on button "200G 16,900 원" at bounding box center [448, 178] width 67 height 37
drag, startPoint x: 709, startPoint y: 148, endPoint x: 674, endPoint y: 149, distance: 34.9
click at [674, 149] on div "STEP 2 구독 옵션 원두용량 커피 1잔 = 윈두 20g 200G 16,900 원 400G 31,000 원 600G 43,000 원 1KG …" at bounding box center [561, 240] width 302 height 269
click at [674, 149] on span "커피 1잔 = 윈두 20g" at bounding box center [677, 150] width 61 height 10
click at [680, 149] on span "커피 1잔 = 윈두 20g" at bounding box center [677, 150] width 61 height 10
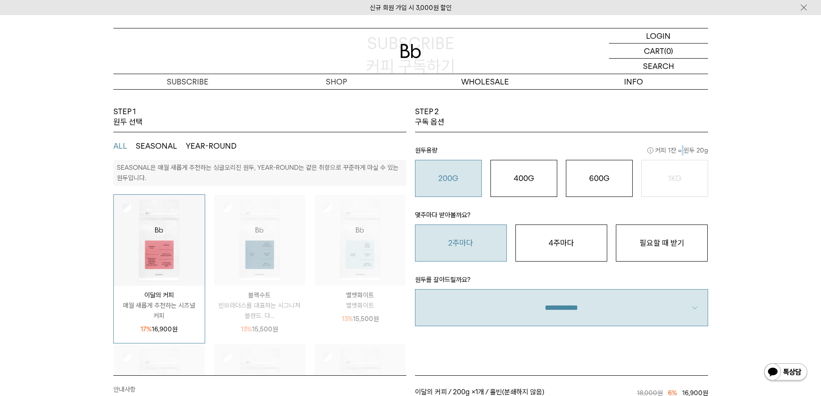
click at [680, 149] on span "커피 1잔 = 윈두 20g" at bounding box center [677, 150] width 61 height 10
click at [701, 152] on span "커피 1잔 = 윈두 20g" at bounding box center [677, 150] width 61 height 10
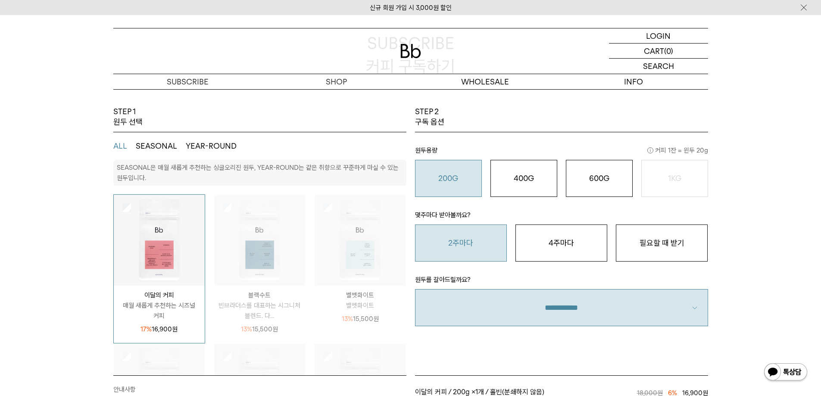
click at [714, 152] on div "STEP 1 원두 선택 ALL SEASONAL YEAR-ROUND SEASONAL은 매월 새롭게 추천하는 싱글오리진 원두, YEAR-ROUND…" at bounding box center [410, 360] width 620 height 509
click at [690, 151] on span "커피 1잔 = 윈두 20g" at bounding box center [677, 150] width 61 height 10
drag, startPoint x: 690, startPoint y: 151, endPoint x: 719, endPoint y: 152, distance: 28.9
click at [690, 150] on span "커피 1잔 = 윈두 20g" at bounding box center [677, 150] width 61 height 10
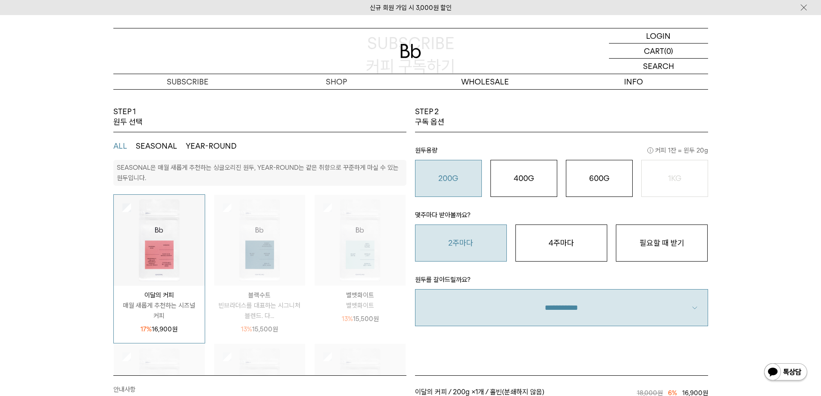
click at [724, 152] on div "STEP 1 원두 선택 ALL SEASONAL YEAR-ROUND SEASONAL은 매월 새롭게 추천하는 싱글오리진 원두, YEAR-ROUND…" at bounding box center [410, 360] width 821 height 509
click at [693, 151] on span "커피 1잔 = 윈두 20g" at bounding box center [677, 150] width 61 height 10
click at [720, 151] on div "STEP 1 원두 선택 ALL SEASONAL YEAR-ROUND SEASONAL은 매월 새롭게 추천하는 싱글오리진 원두, YEAR-ROUND…" at bounding box center [410, 360] width 620 height 509
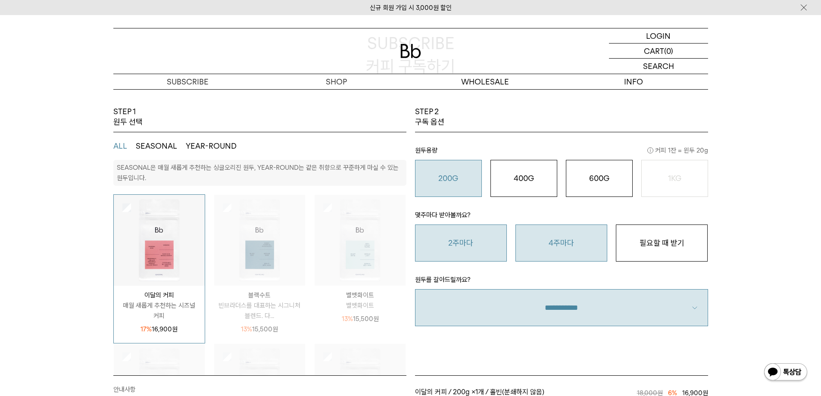
click at [591, 231] on button "4주마다" at bounding box center [561, 242] width 92 height 37
click at [742, 221] on div "STEP 1 원두 선택 ALL SEASONAL YEAR-ROUND SEASONAL은 매월 새롭게 추천하는 싱글오리진 원두, YEAR-ROUND…" at bounding box center [410, 360] width 821 height 509
click at [751, 215] on div "STEP 1 원두 선택 ALL SEASONAL YEAR-ROUND SEASONAL은 매월 새롭게 추천하는 싱글오리진 원두, YEAR-ROUND…" at bounding box center [410, 360] width 821 height 509
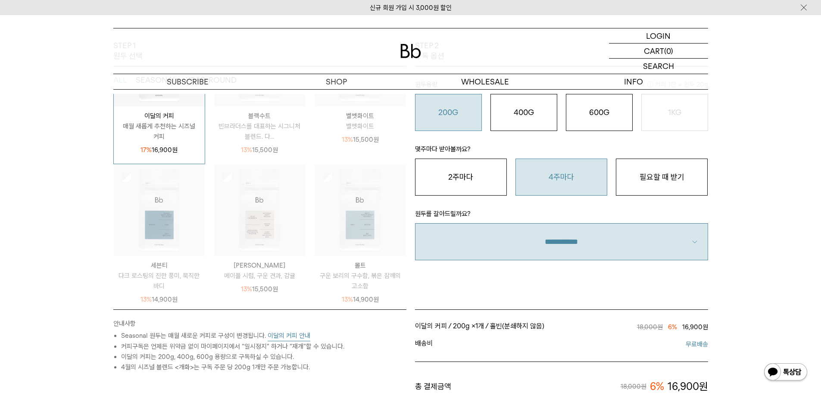
scroll to position [258, 0]
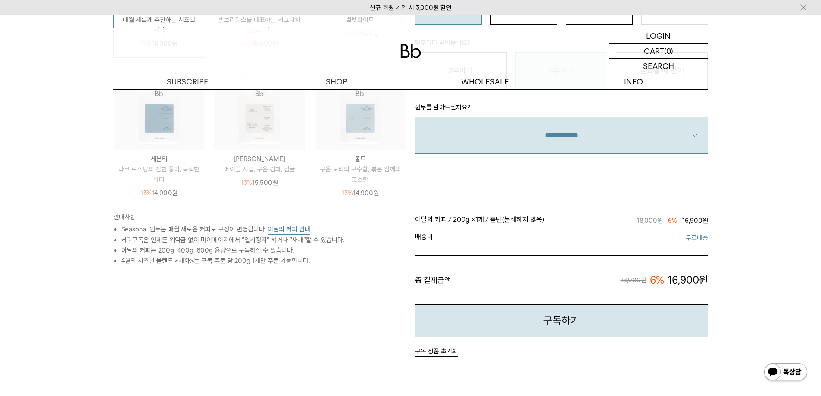
click at [290, 233] on button "이달의 커피 안내" at bounding box center [288, 229] width 43 height 11
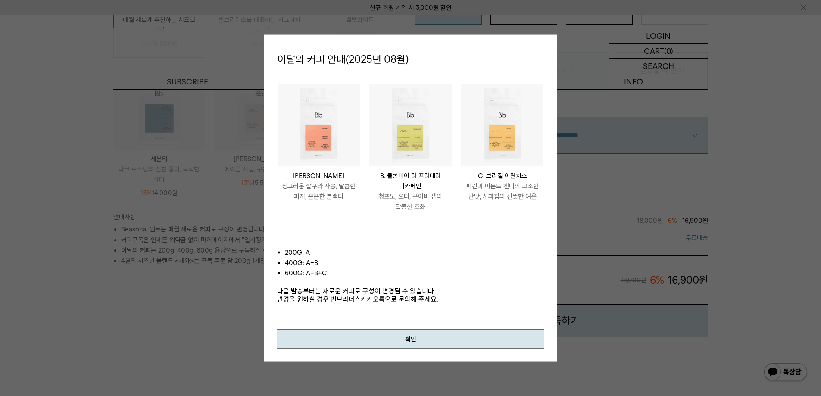
drag, startPoint x: 302, startPoint y: 177, endPoint x: 369, endPoint y: 190, distance: 67.7
click at [369, 190] on ul "PERU LOS SILVA A. 페루 로스 실바 싱그러운 살구와 자몽, 달콤한 퍼지, 은은한 블랙티 COLOMBIA LA PRADERA DEC…" at bounding box center [411, 152] width 276 height 137
click at [369, 190] on p "B. 콜롬비아 라 프라데라 디카페인" at bounding box center [410, 181] width 82 height 21
drag, startPoint x: 356, startPoint y: 198, endPoint x: 302, endPoint y: 176, distance: 57.8
click at [302, 176] on div "PERU LOS SILVA A. 페루 로스 실바 싱그러운 살구와 자몽, 달콤한 퍼지, 은은한 블랙티" at bounding box center [318, 186] width 82 height 31
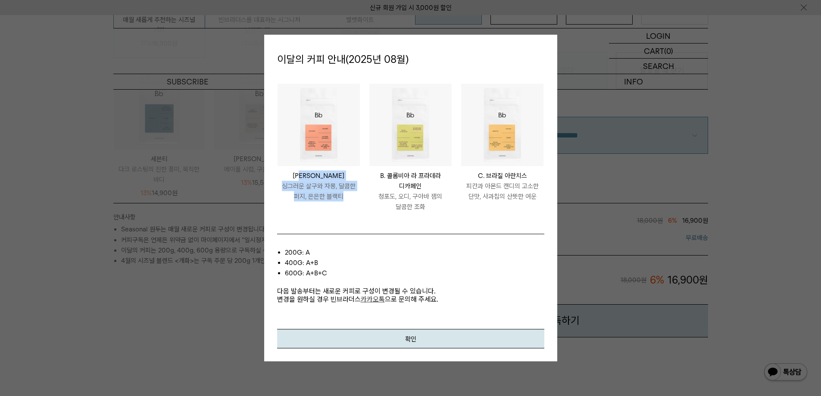
click at [336, 197] on p "싱그러운 살구와 자몽, 달콤한 퍼지, 은은한 블랙티" at bounding box center [318, 191] width 82 height 21
drag, startPoint x: 305, startPoint y: 264, endPoint x: 337, endPoint y: 262, distance: 31.5
click at [336, 262] on li "400g: A+B" at bounding box center [414, 263] width 259 height 10
click at [337, 262] on li "400g: A+B" at bounding box center [414, 263] width 259 height 10
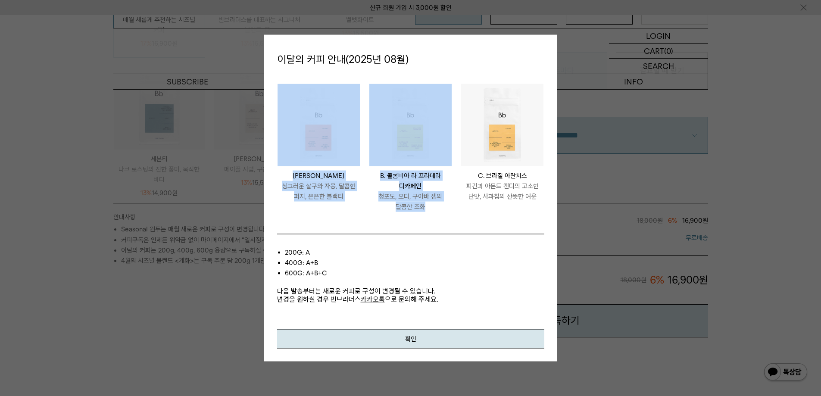
drag, startPoint x: 419, startPoint y: 204, endPoint x: 298, endPoint y: 155, distance: 129.9
click at [298, 155] on ul "PERU LOS SILVA A. 페루 로스 실바 싱그러운 살구와 자몽, 달콤한 퍼지, 은은한 블랙티 COLOMBIA LA PRADERA DEC…" at bounding box center [411, 152] width 276 height 137
click at [364, 193] on li "PERU LOS SILVA A. 페루 로스 실바 싱그러운 살구와 자몽, 달콤한 퍼지, 은은한 블랙티" at bounding box center [319, 152] width 92 height 137
drag, startPoint x: 278, startPoint y: 140, endPoint x: 435, endPoint y: 211, distance: 172.1
click at [435, 211] on ul "PERU LOS SILVA A. 페루 로스 실바 싱그러운 살구와 자몽, 달콤한 퍼지, 은은한 블랙티 COLOMBIA LA PRADERA DEC…" at bounding box center [411, 152] width 276 height 137
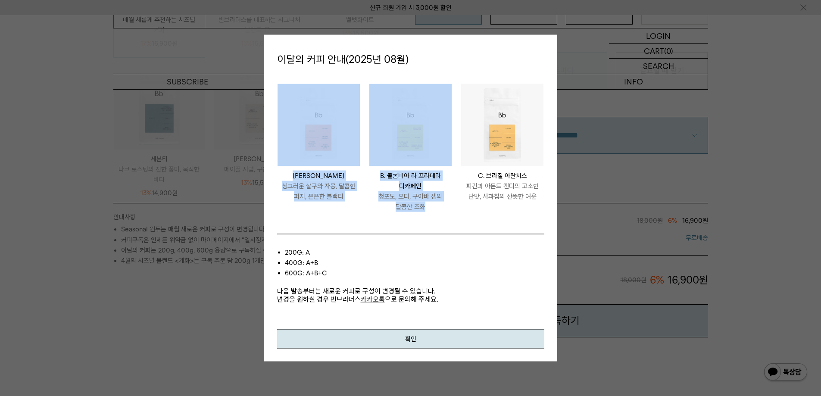
click at [435, 211] on p "청포도, 오디, 구아바 잼의 달콤한 조화" at bounding box center [410, 201] width 82 height 21
drag, startPoint x: 385, startPoint y: 181, endPoint x: 288, endPoint y: 140, distance: 105.6
click at [288, 140] on ul "PERU LOS SILVA A. 페루 로스 실바 싱그러운 살구와 자몽, 달콤한 퍼지, 은은한 블랙티 COLOMBIA LA PRADERA DEC…" at bounding box center [411, 152] width 276 height 137
click at [414, 207] on p "청포도, 오디, 구아바 잼의 달콤한 조화" at bounding box center [410, 201] width 82 height 21
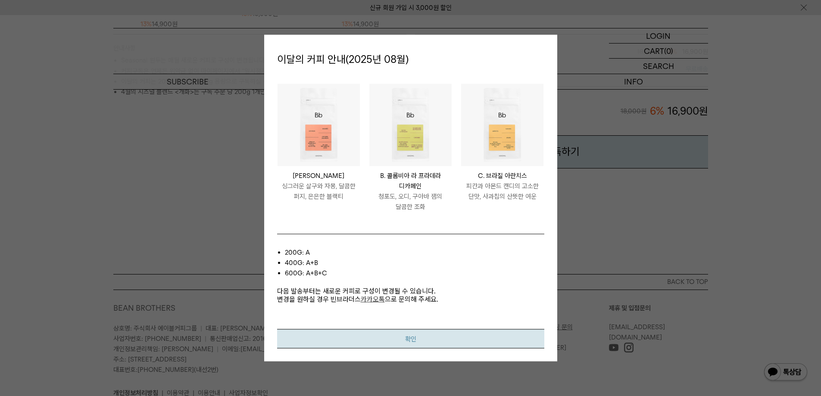
scroll to position [431, 0]
click at [422, 333] on button "확인" at bounding box center [410, 338] width 267 height 19
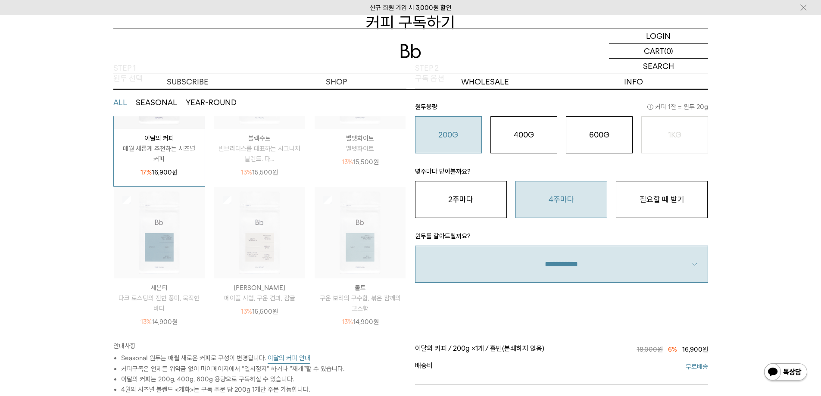
scroll to position [0, 0]
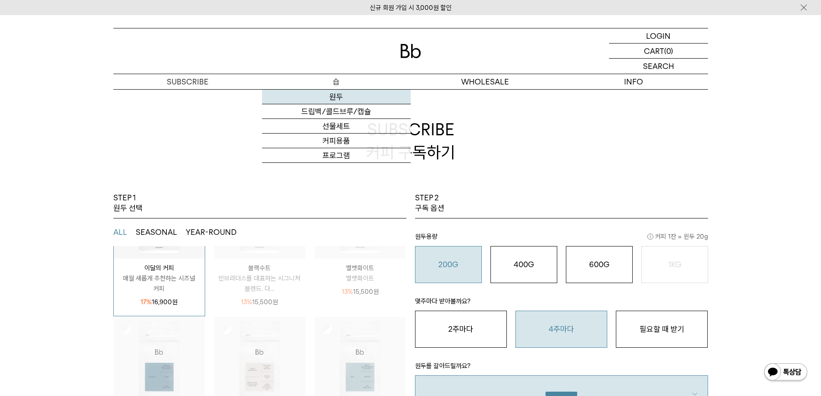
click at [363, 98] on link "원두" at bounding box center [336, 97] width 149 height 15
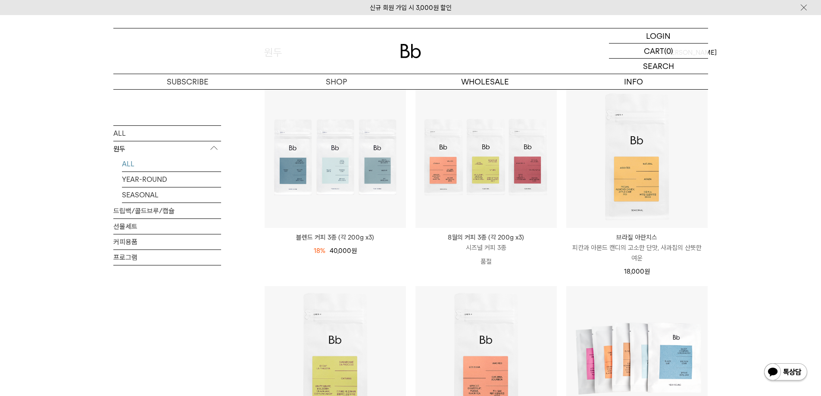
scroll to position [302, 0]
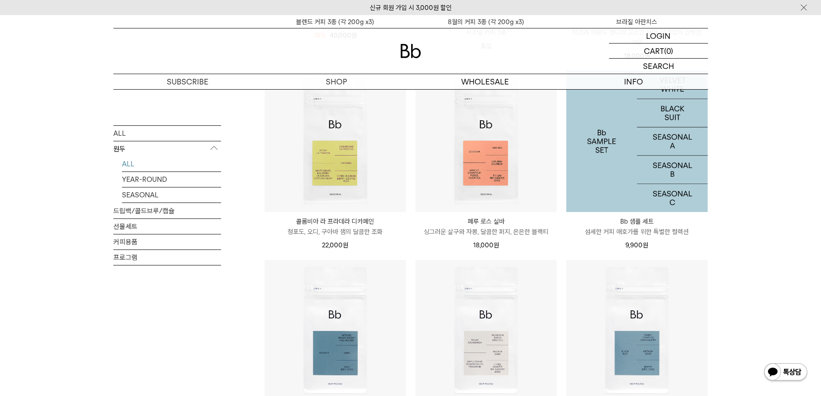
click at [659, 199] on img at bounding box center [636, 141] width 141 height 141
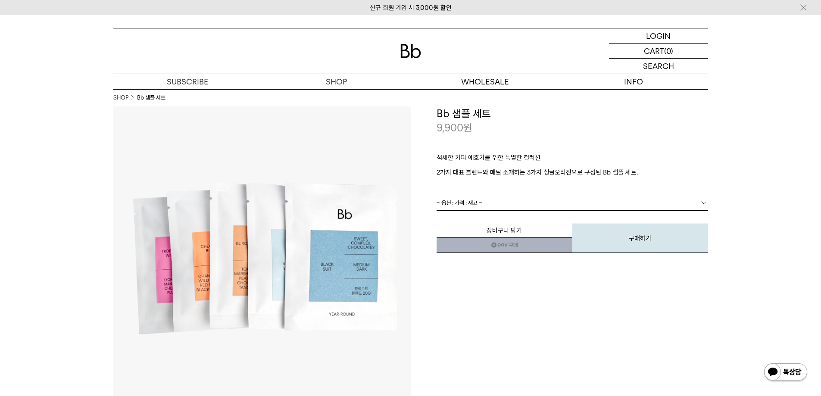
click at [514, 205] on link "= 옵션 : 가격 : 재고 =" at bounding box center [571, 202] width 271 height 15
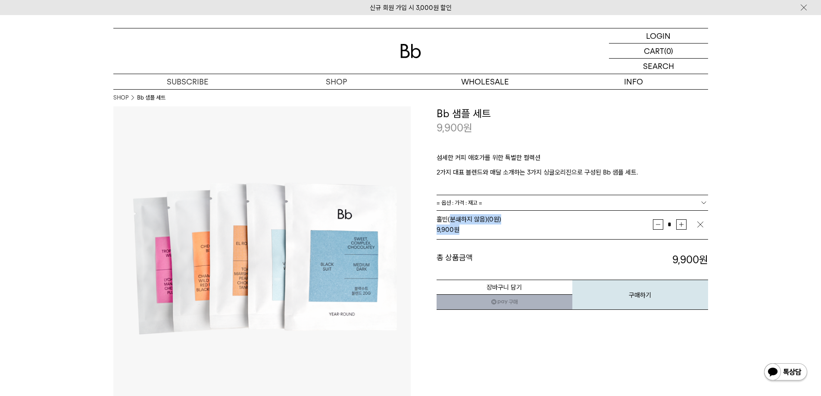
drag, startPoint x: 451, startPoint y: 220, endPoint x: 501, endPoint y: 231, distance: 51.2
click at [496, 230] on div "홀빈(분쇄하지 않음) (0원) 9,900 원" at bounding box center [544, 224] width 216 height 21
click at [501, 231] on div "9,900 원" at bounding box center [544, 229] width 216 height 10
drag, startPoint x: 489, startPoint y: 233, endPoint x: 441, endPoint y: 221, distance: 49.7
click at [441, 221] on div "홀빈(분쇄하지 않음) (0원) 9,900 원" at bounding box center [544, 224] width 216 height 21
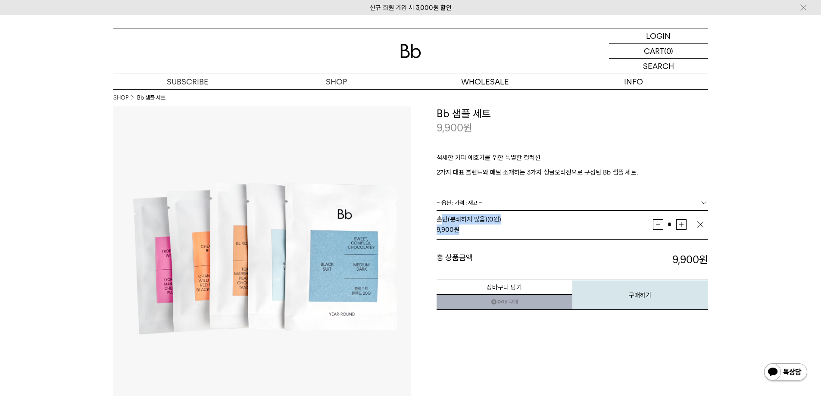
click at [468, 232] on div "9,900 원" at bounding box center [544, 229] width 216 height 10
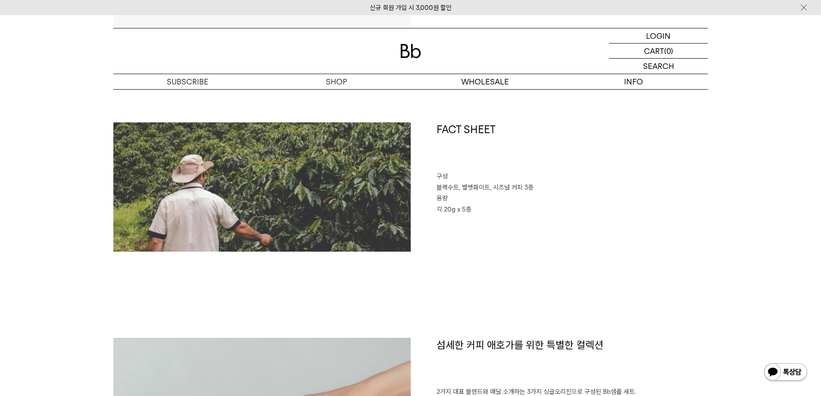
scroll to position [388, 0]
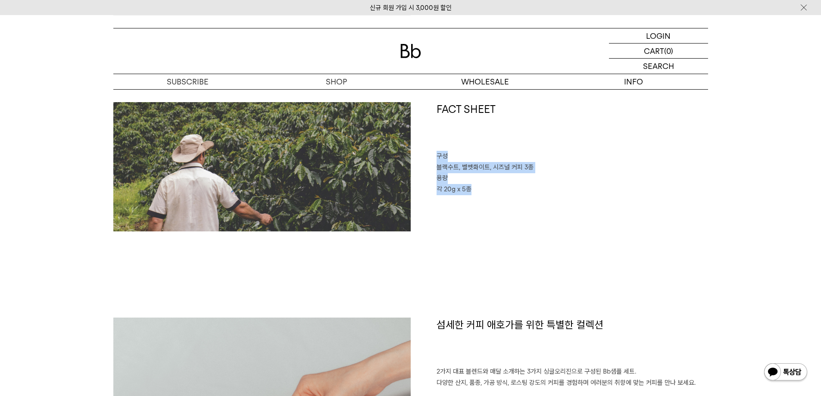
drag, startPoint x: 437, startPoint y: 156, endPoint x: 498, endPoint y: 194, distance: 71.4
click at [498, 194] on div "FACT SHEET 구성 블랙수트, 벨벳화이트, 시즈널 커피 3종 용량 각 20g x 5종" at bounding box center [558, 166] width 297 height 129
click at [498, 194] on p "각 20g x 5종" at bounding box center [571, 189] width 271 height 11
drag, startPoint x: 513, startPoint y: 196, endPoint x: 435, endPoint y: 158, distance: 87.1
click at [435, 158] on div "FACT SHEET 구성 블랙수트, 벨벳화이트, 시즈널 커피 3종 용량 각 20g x 5종" at bounding box center [558, 166] width 297 height 129
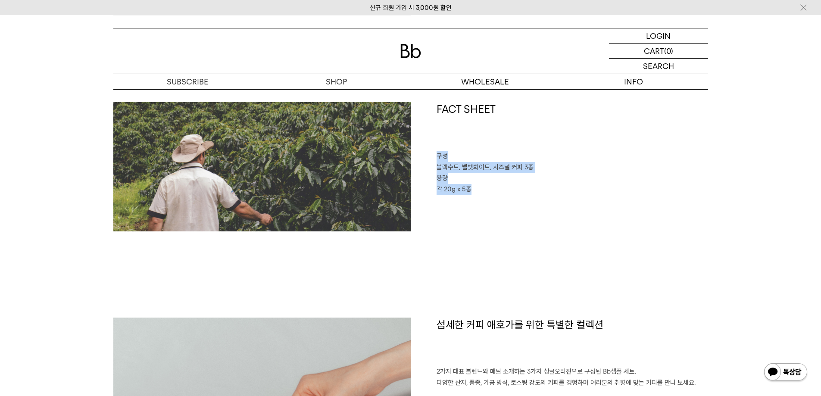
click at [464, 183] on p "용량" at bounding box center [571, 178] width 271 height 11
drag, startPoint x: 441, startPoint y: 168, endPoint x: 501, endPoint y: 178, distance: 60.7
click at [492, 177] on div "FACT SHEET 구성 블랙수트, 벨벳화이트, 시즈널 커피 3종 용량 각 20g x 5종" at bounding box center [558, 166] width 297 height 129
click at [501, 178] on p "용량" at bounding box center [571, 178] width 271 height 11
drag, startPoint x: 441, startPoint y: 178, endPoint x: 417, endPoint y: 163, distance: 28.3
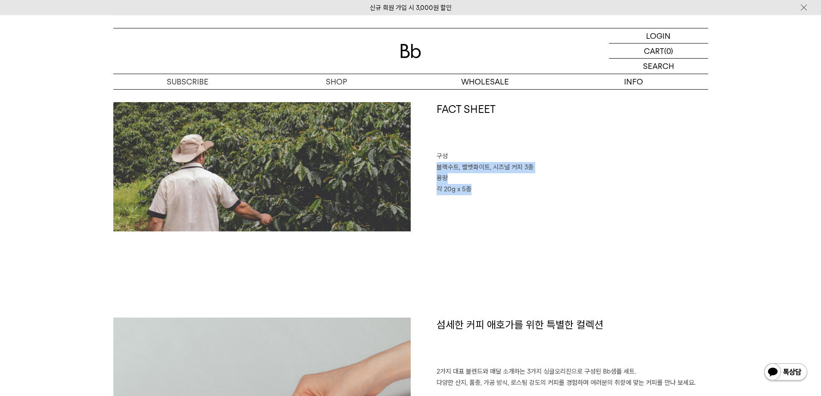
click at [417, 163] on div "FACT SHEET 구성 블랙수트, 벨벳화이트, 시즈널 커피 3종 용량 각 20g x 5종" at bounding box center [558, 166] width 297 height 129
click at [492, 195] on div "FACT SHEET 구성 블랙수트, 벨벳화이트, 시즈널 커피 3종 용량 각 20g x 5종" at bounding box center [558, 166] width 297 height 129
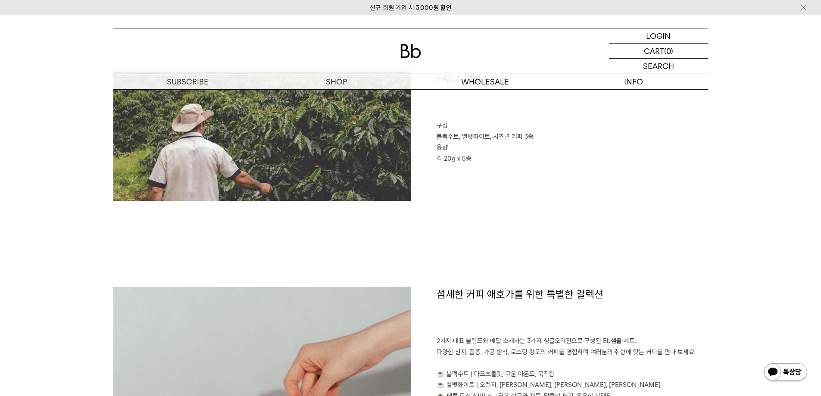
scroll to position [517, 0]
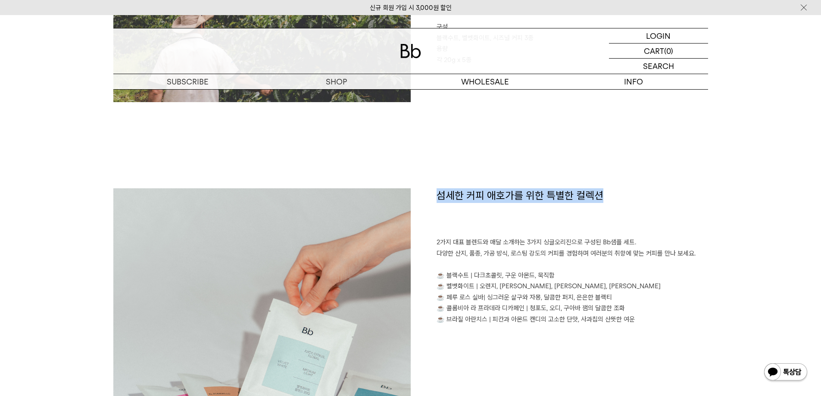
drag, startPoint x: 473, startPoint y: 197, endPoint x: 615, endPoint y: 199, distance: 141.3
click at [614, 199] on h1 "섬세한 커피 애호가를 위한 특별한 컬렉션" at bounding box center [571, 212] width 271 height 49
click at [615, 199] on h1 "섬세한 커피 애호가를 위한 특별한 컬렉션" at bounding box center [571, 212] width 271 height 49
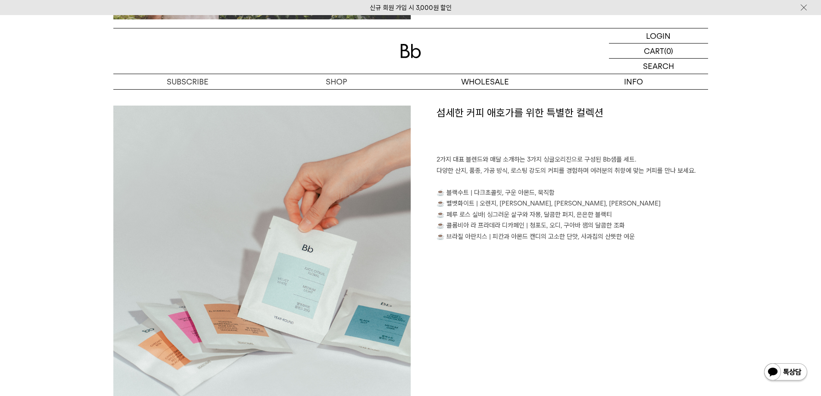
scroll to position [646, 0]
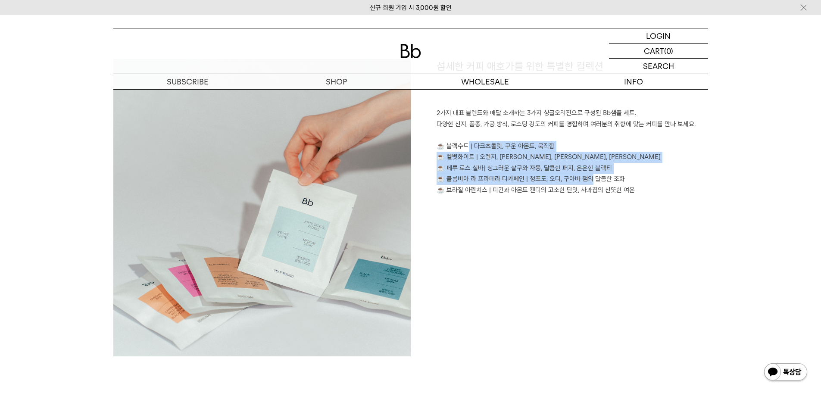
drag, startPoint x: 447, startPoint y: 146, endPoint x: 605, endPoint y: 177, distance: 161.2
click at [593, 176] on p "2가지 대표 블렌드와 매달 소개하는 3가지 싱글오리진으로 구성된 Bb샘플 세트. 다양한 산지, 품종, 가공 방식, 로스팅 강도의 커피를 경험하…" at bounding box center [571, 152] width 271 height 88
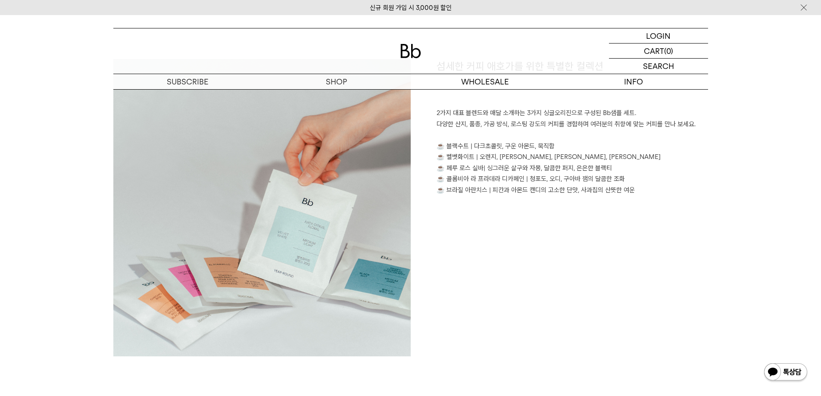
click at [606, 177] on p "2가지 대표 블렌드와 매달 소개하는 3가지 싱글오리진으로 구성된 Bb샘플 세트. 다양한 산지, 품종, 가공 방식, 로스팅 강도의 커피를 경험하…" at bounding box center [571, 152] width 271 height 88
click at [476, 144] on p "2가지 대표 블렌드와 매달 소개하는 3가지 싱글오리진으로 구성된 Bb샘플 세트. 다양한 산지, 품종, 가공 방식, 로스팅 강도의 커피를 경험하…" at bounding box center [571, 152] width 271 height 88
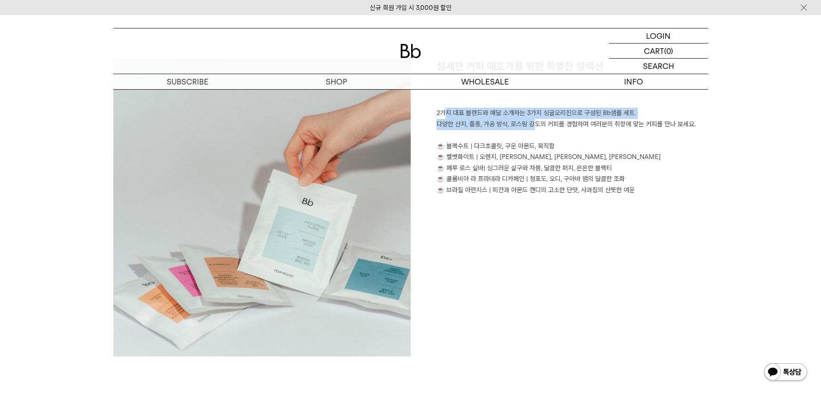
drag, startPoint x: 455, startPoint y: 113, endPoint x: 622, endPoint y: 133, distance: 168.3
click at [576, 128] on p "2가지 대표 블렌드와 매달 소개하는 3가지 싱글오리진으로 구성된 Bb샘플 세트. 다양한 산지, 품종, 가공 방식, 로스팅 강도의 커피를 경험하…" at bounding box center [571, 152] width 271 height 88
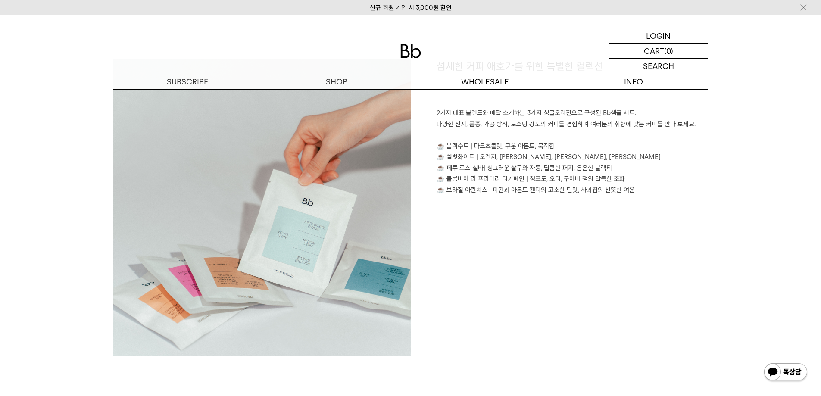
click at [622, 133] on p "2가지 대표 블렌드와 매달 소개하는 3가지 싱글오리진으로 구성된 Bb샘플 세트. 다양한 산지, 품종, 가공 방식, 로스팅 강도의 커피를 경험하…" at bounding box center [571, 152] width 271 height 88
click at [613, 154] on p "2가지 대표 블렌드와 매달 소개하는 3가지 싱글오리진으로 구성된 Bb샘플 세트. 다양한 산지, 품종, 가공 방식, 로스팅 강도의 커피를 경험하…" at bounding box center [571, 152] width 271 height 88
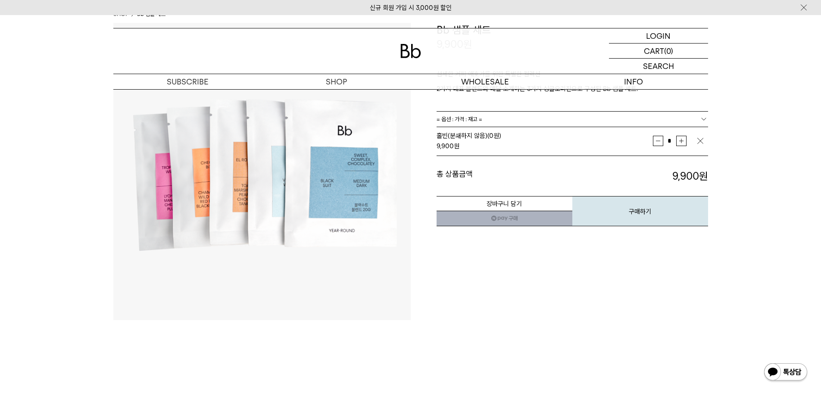
scroll to position [0, 0]
